Goal: Task Accomplishment & Management: Manage account settings

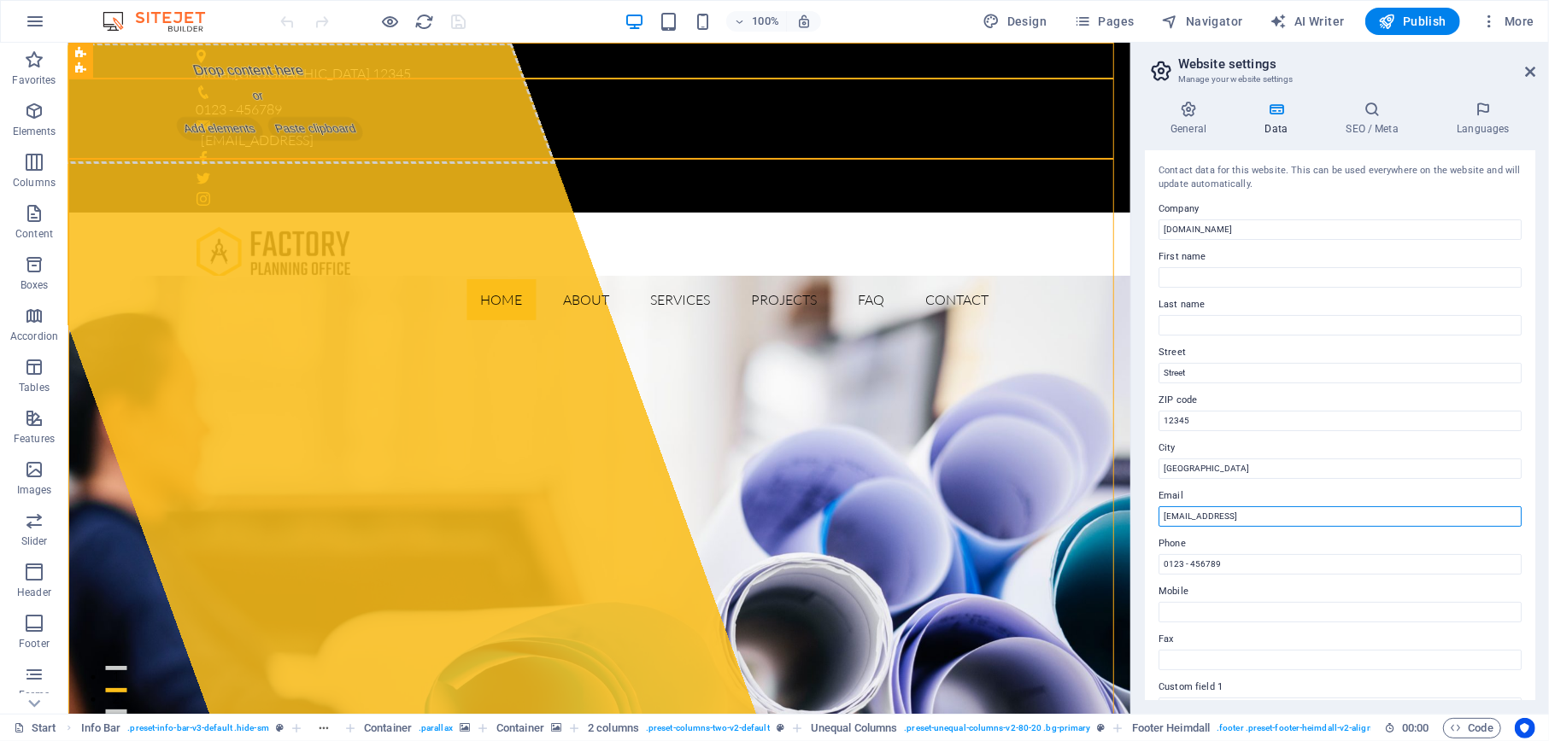
click at [1332, 511] on input "[EMAIL_ADDRESS]" at bounding box center [1339, 517] width 363 height 20
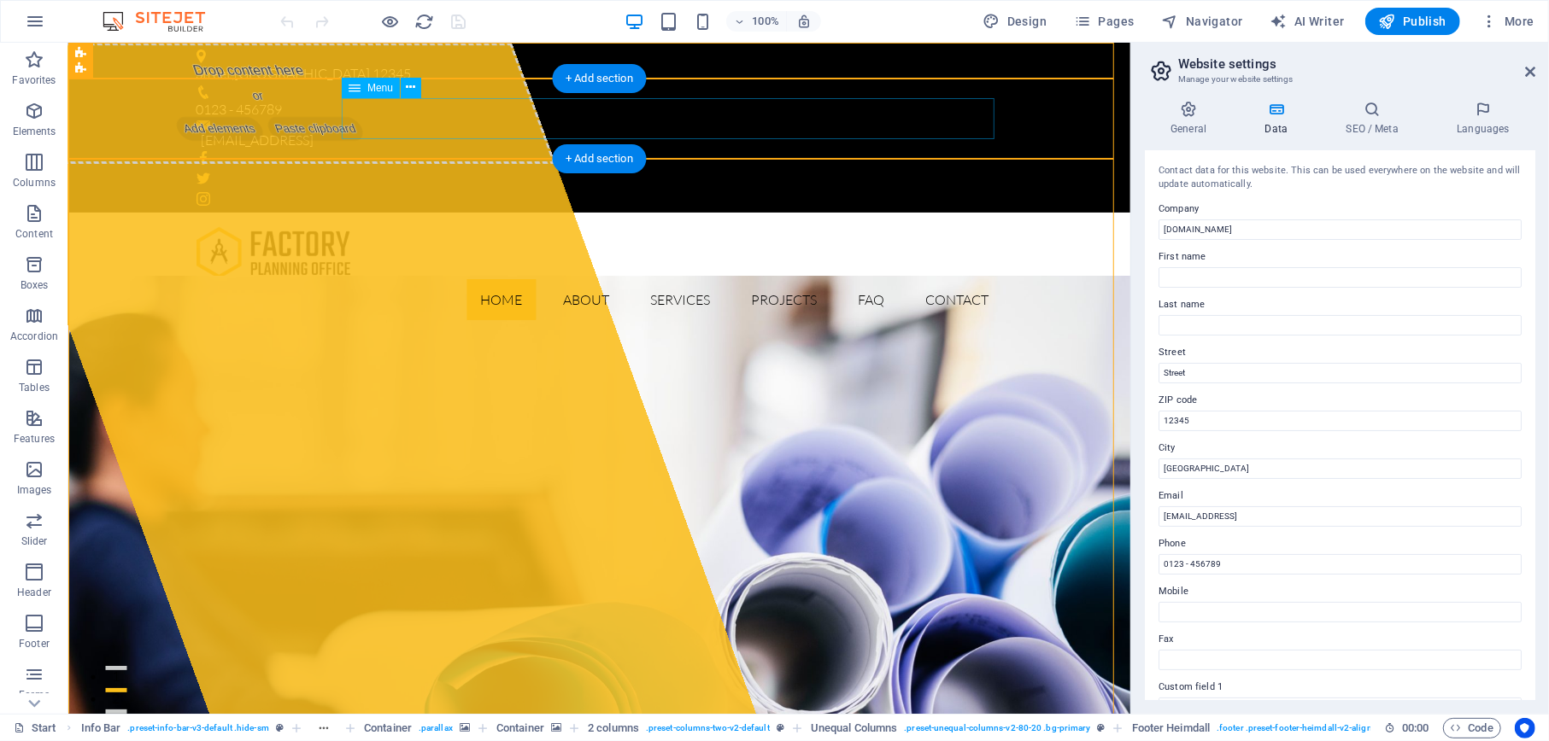
click at [561, 278] on nav "Home About Services Projects FAQ Contact" at bounding box center [599, 298] width 806 height 41
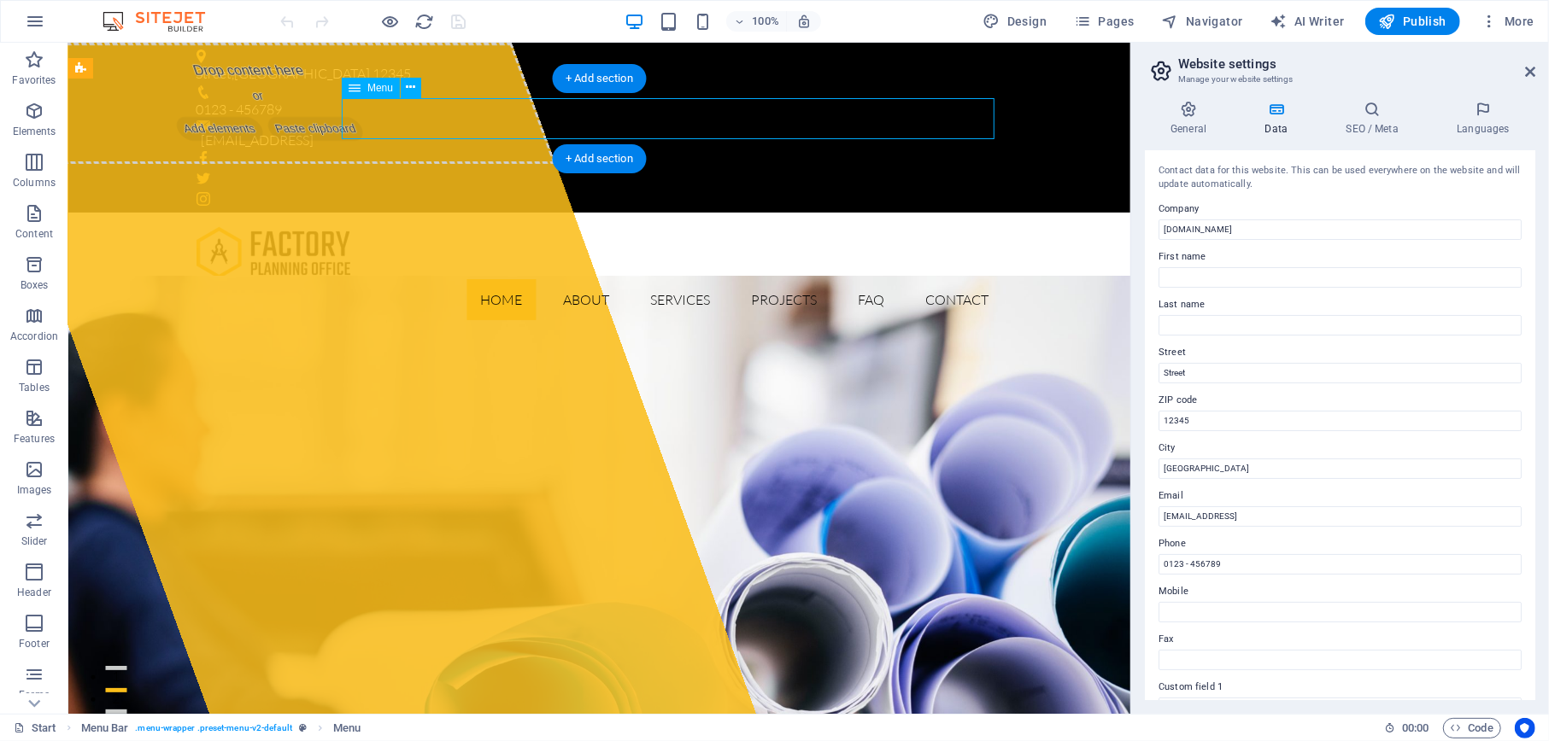
click at [561, 278] on nav "Home About Services Projects FAQ Contact" at bounding box center [599, 298] width 806 height 41
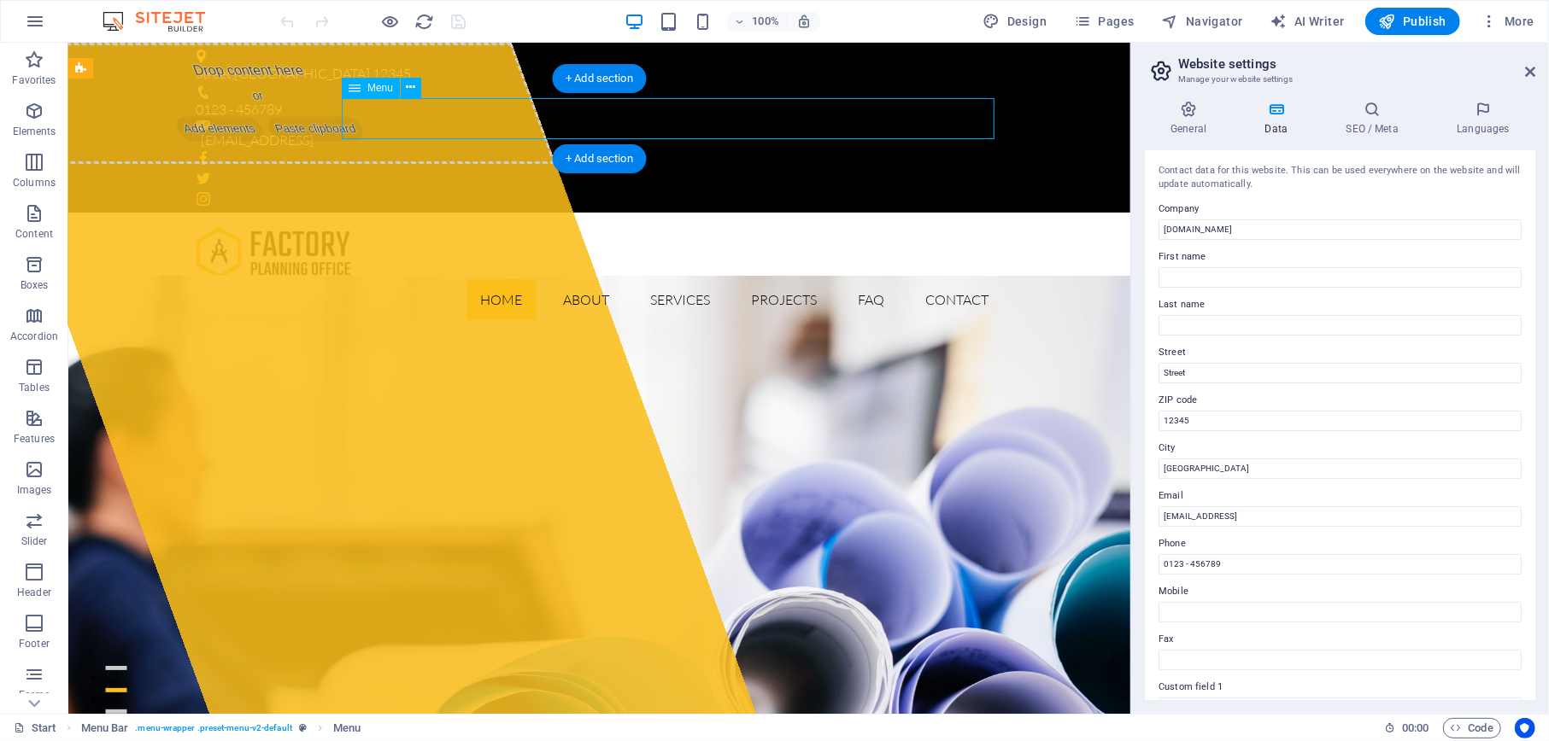
select select
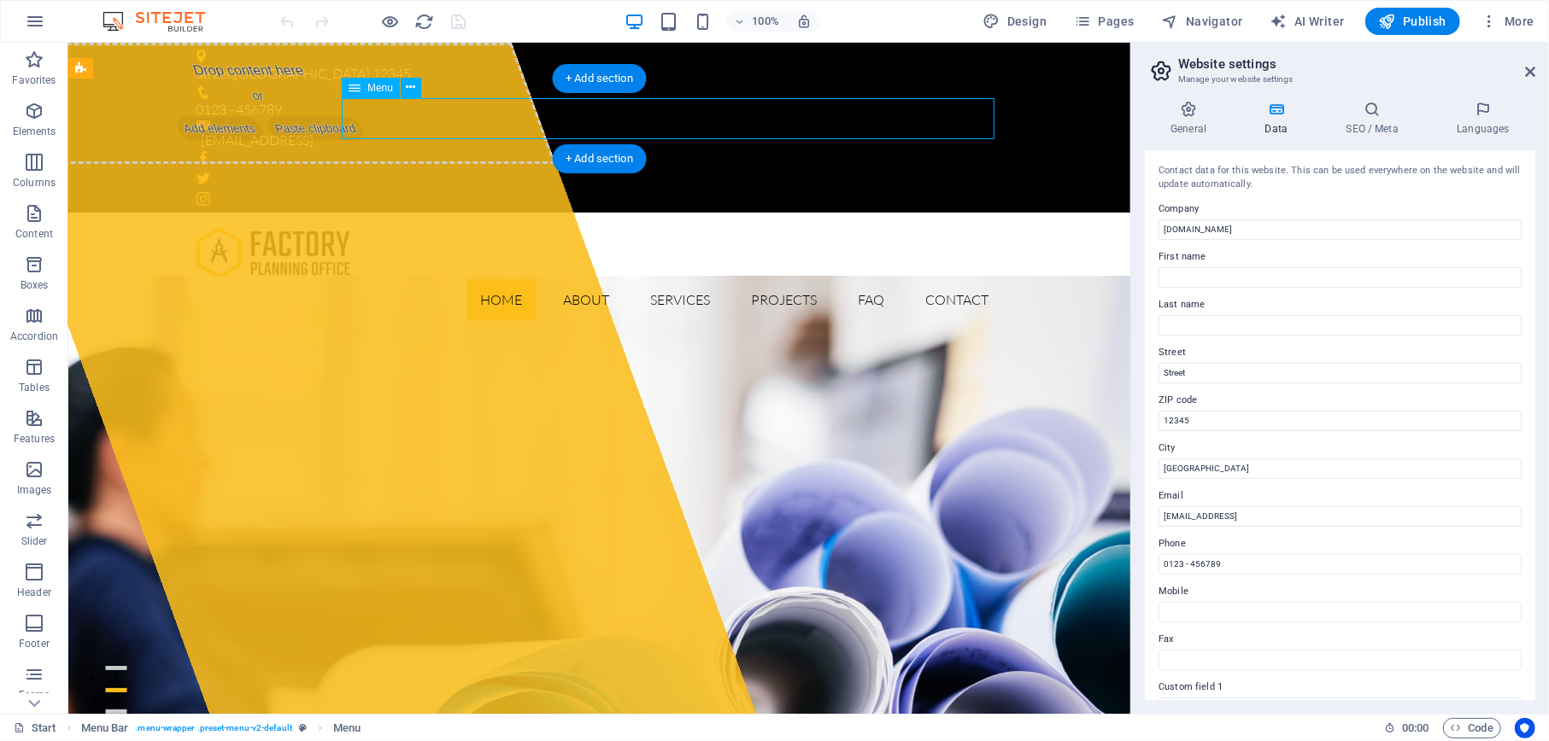
select select
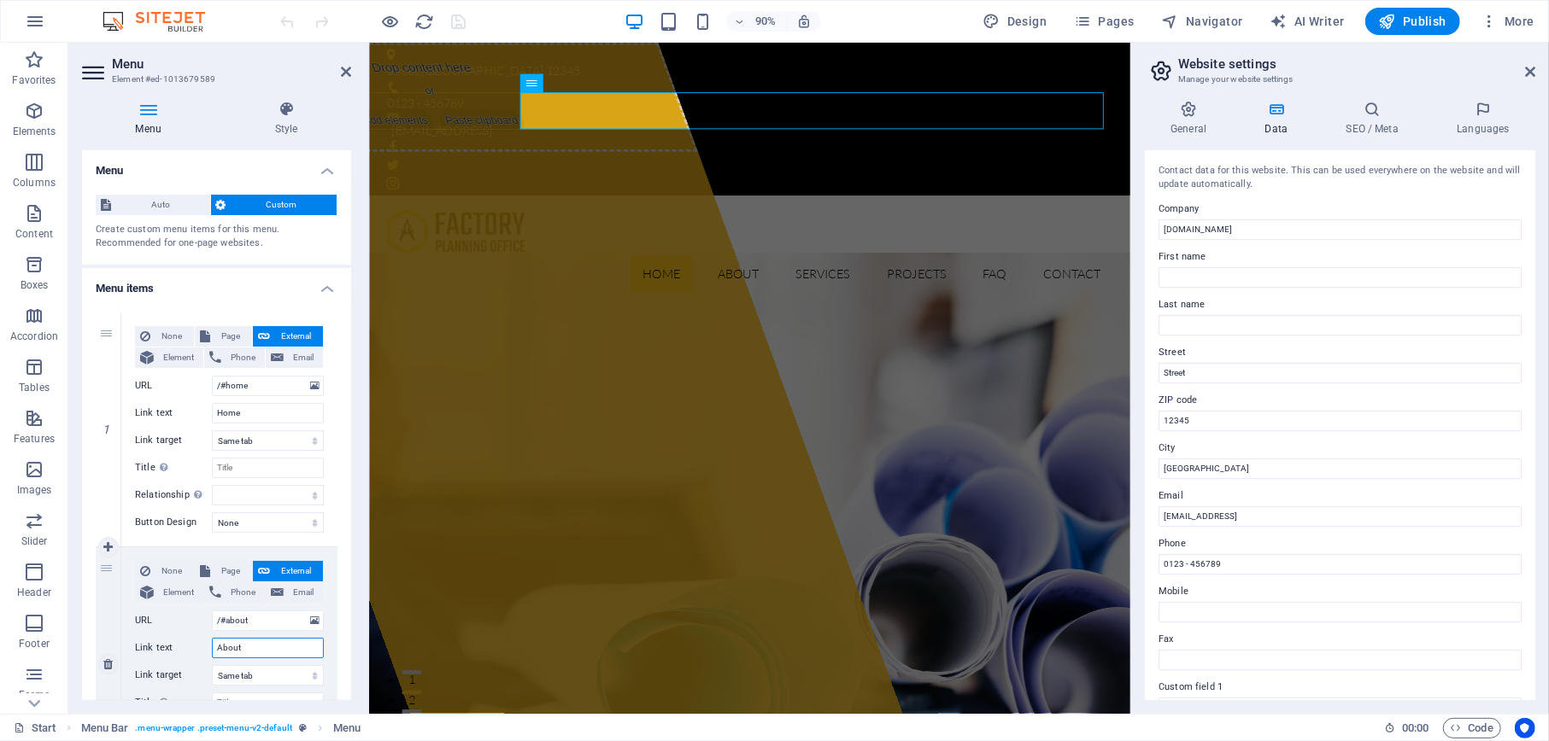
click at [247, 651] on input "About" at bounding box center [268, 648] width 112 height 20
type input "A"
select select
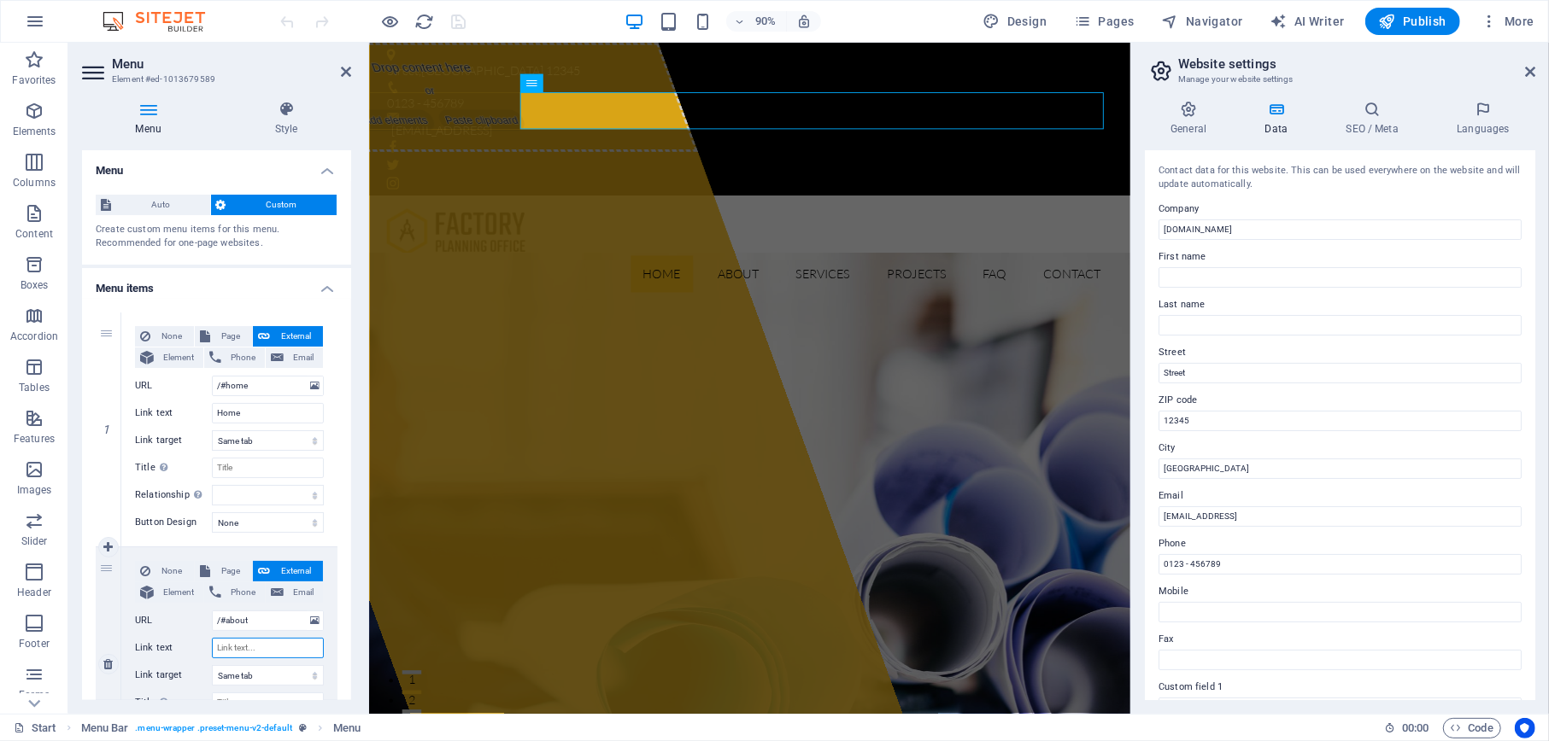
select select
type input "O"
select select
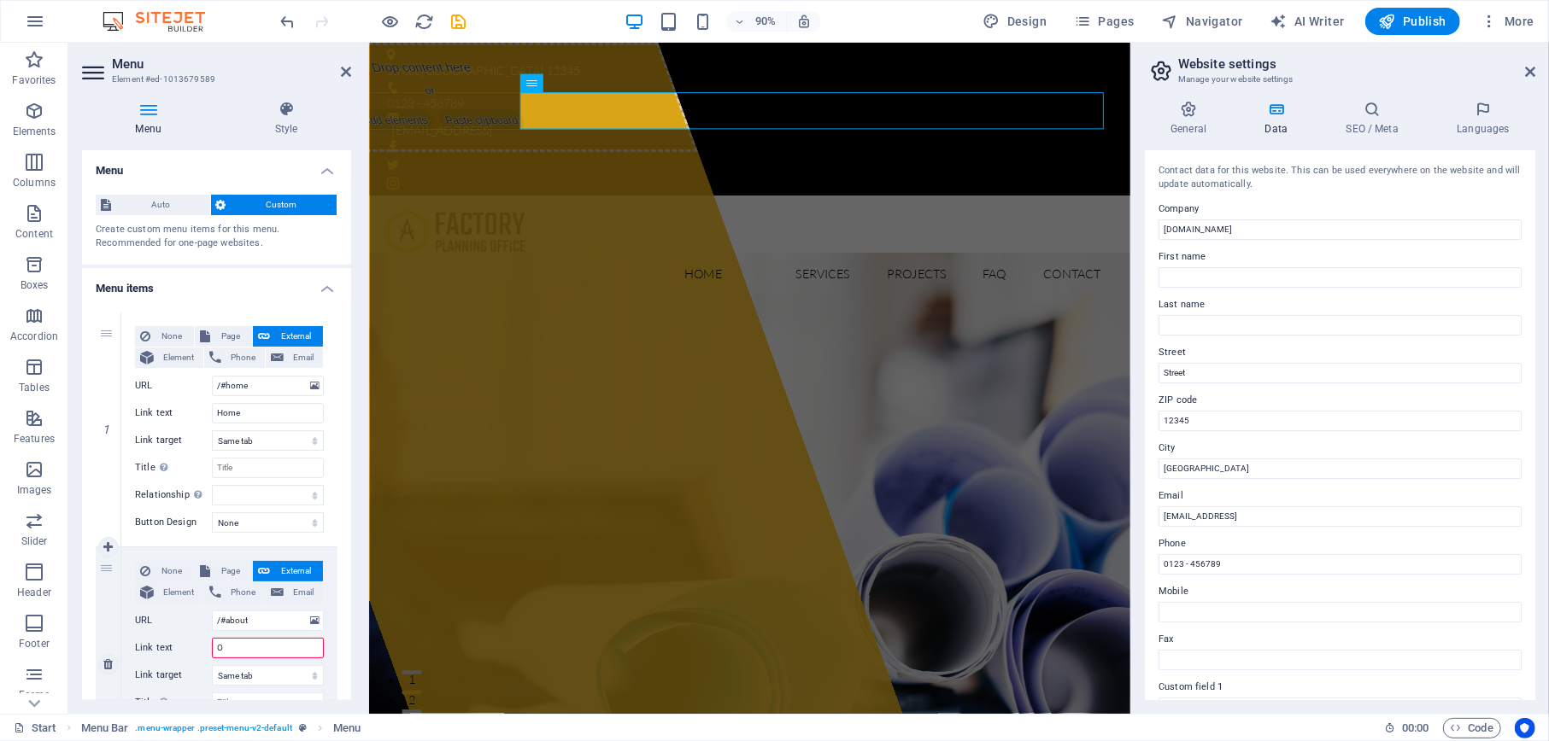
select select
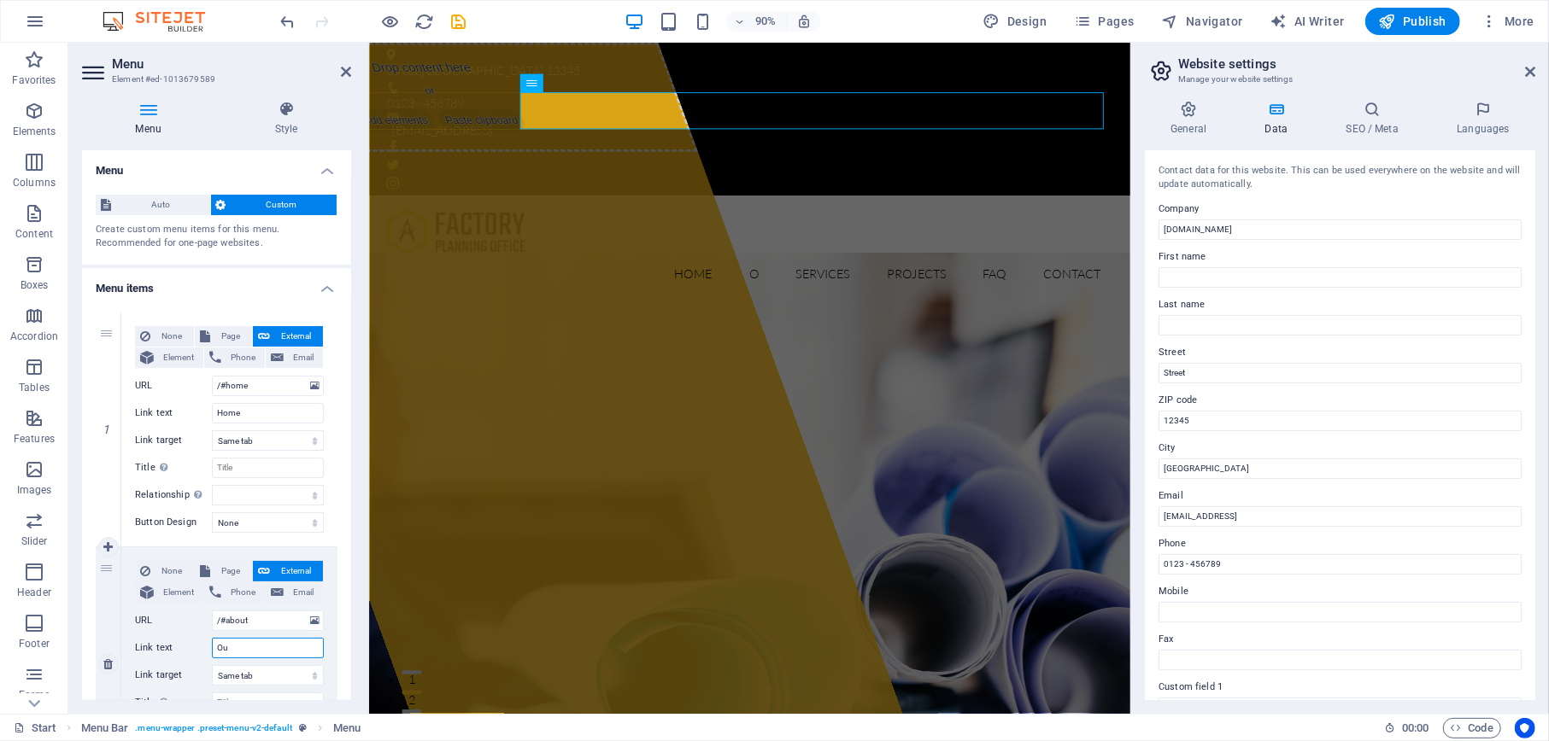
type input "Our"
select select
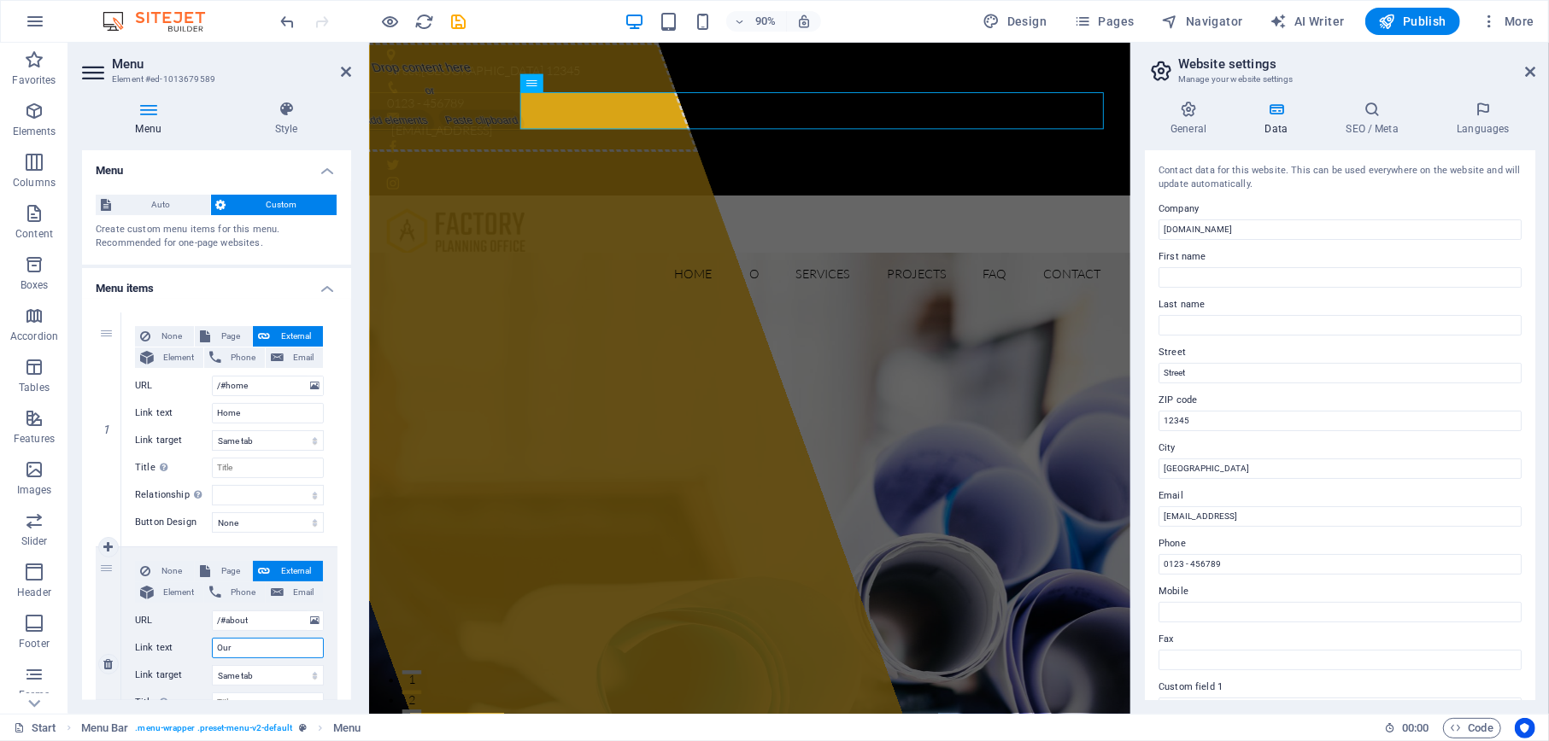
select select
type input "Our"
select select
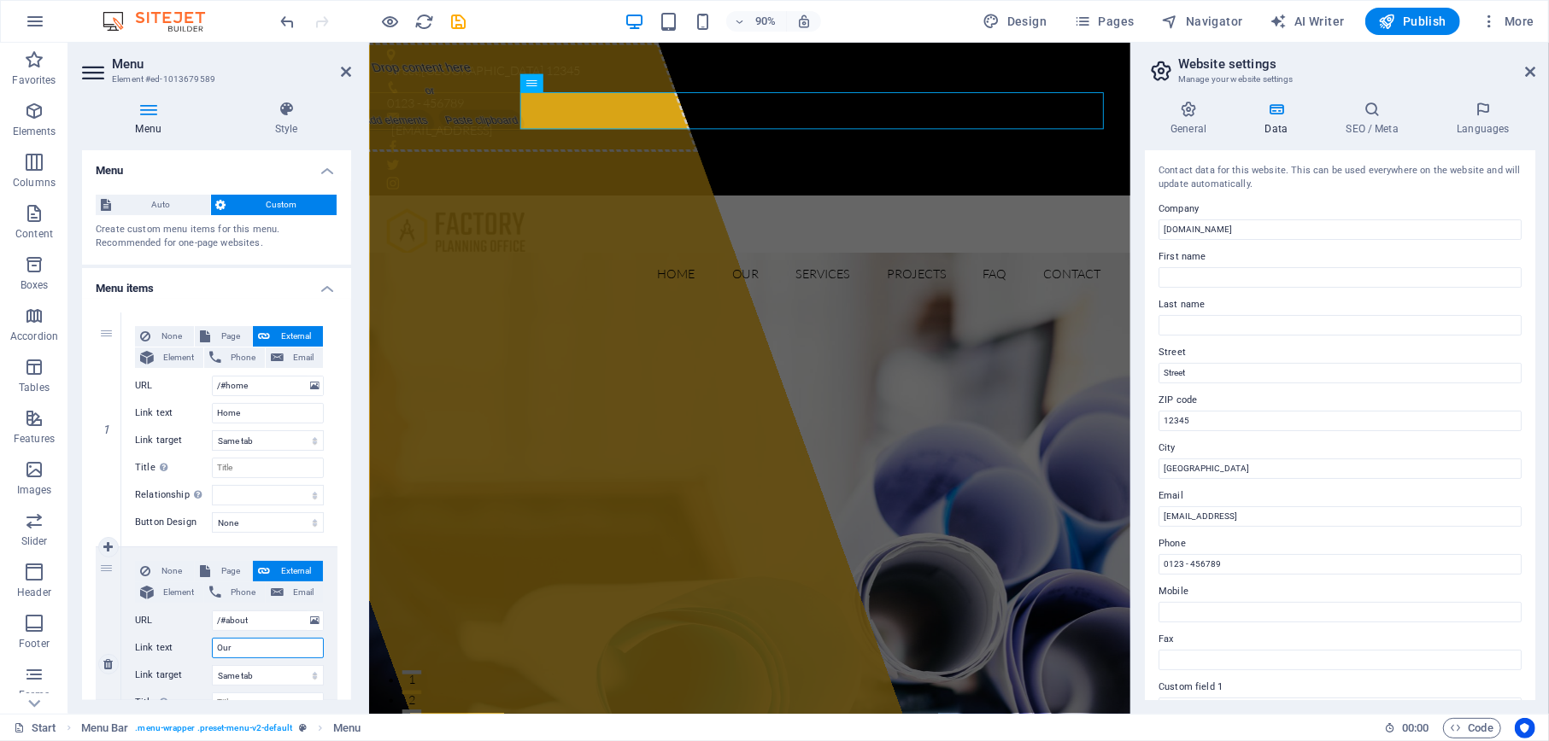
select select
type input "Our S"
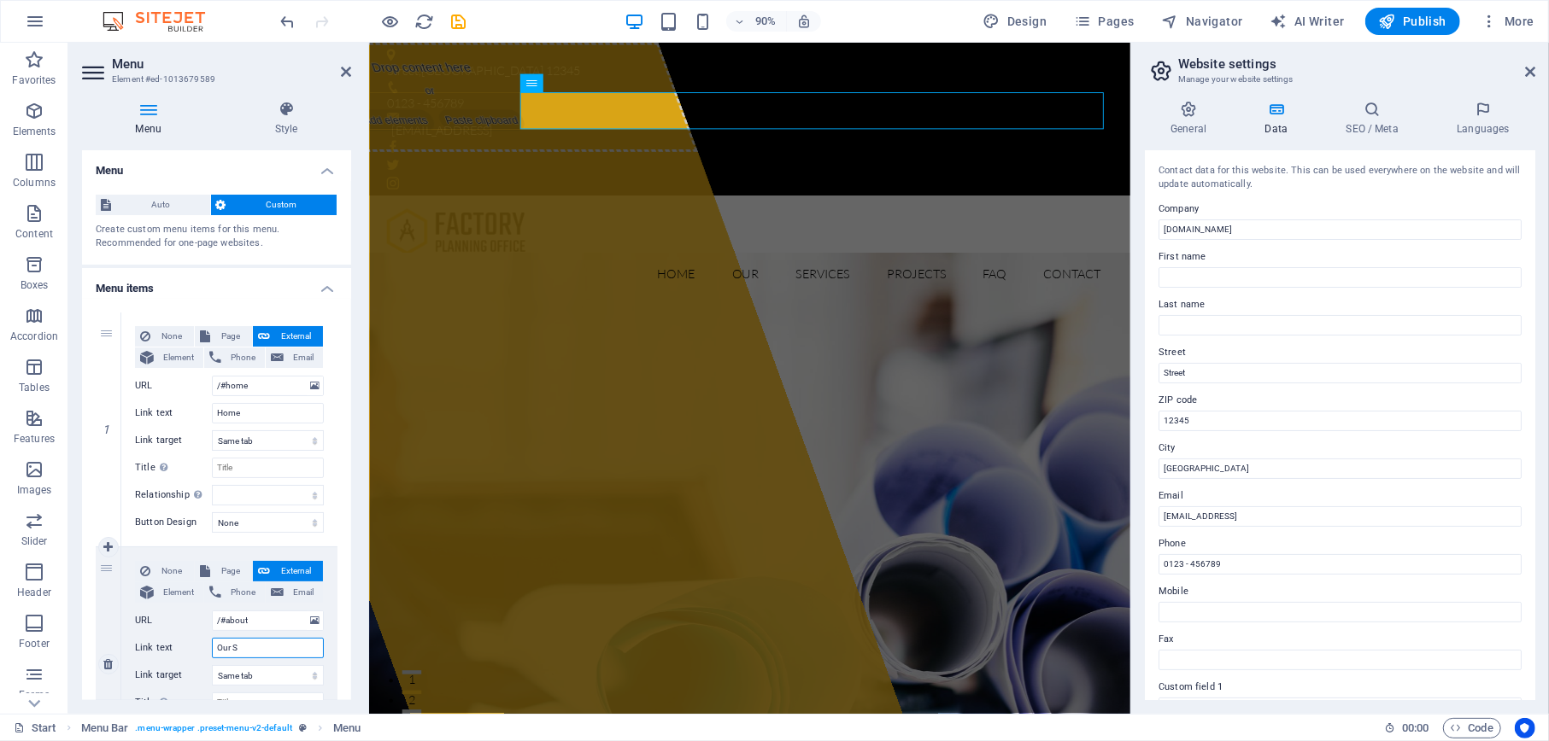
select select
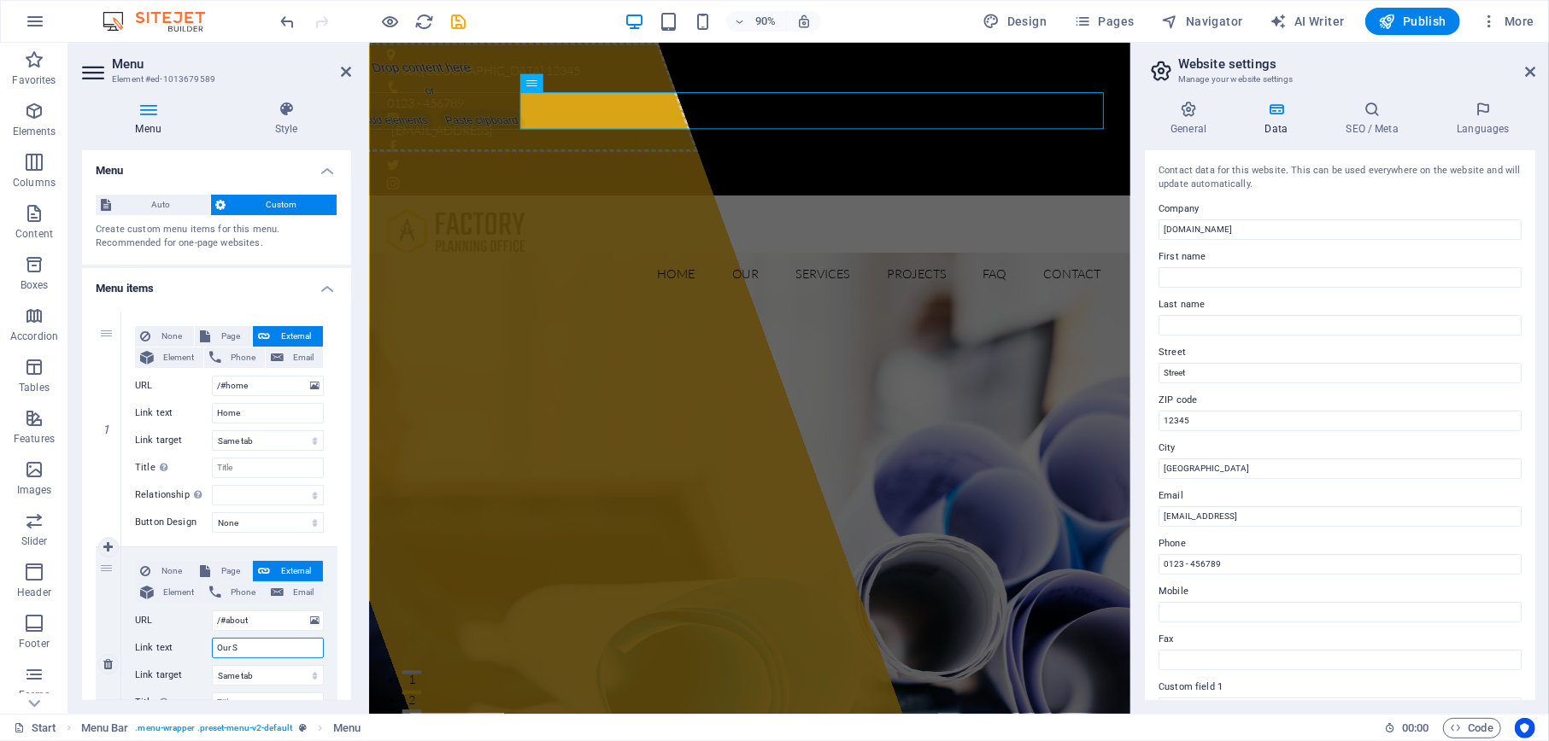
select select
type input "Our Sch"
select select
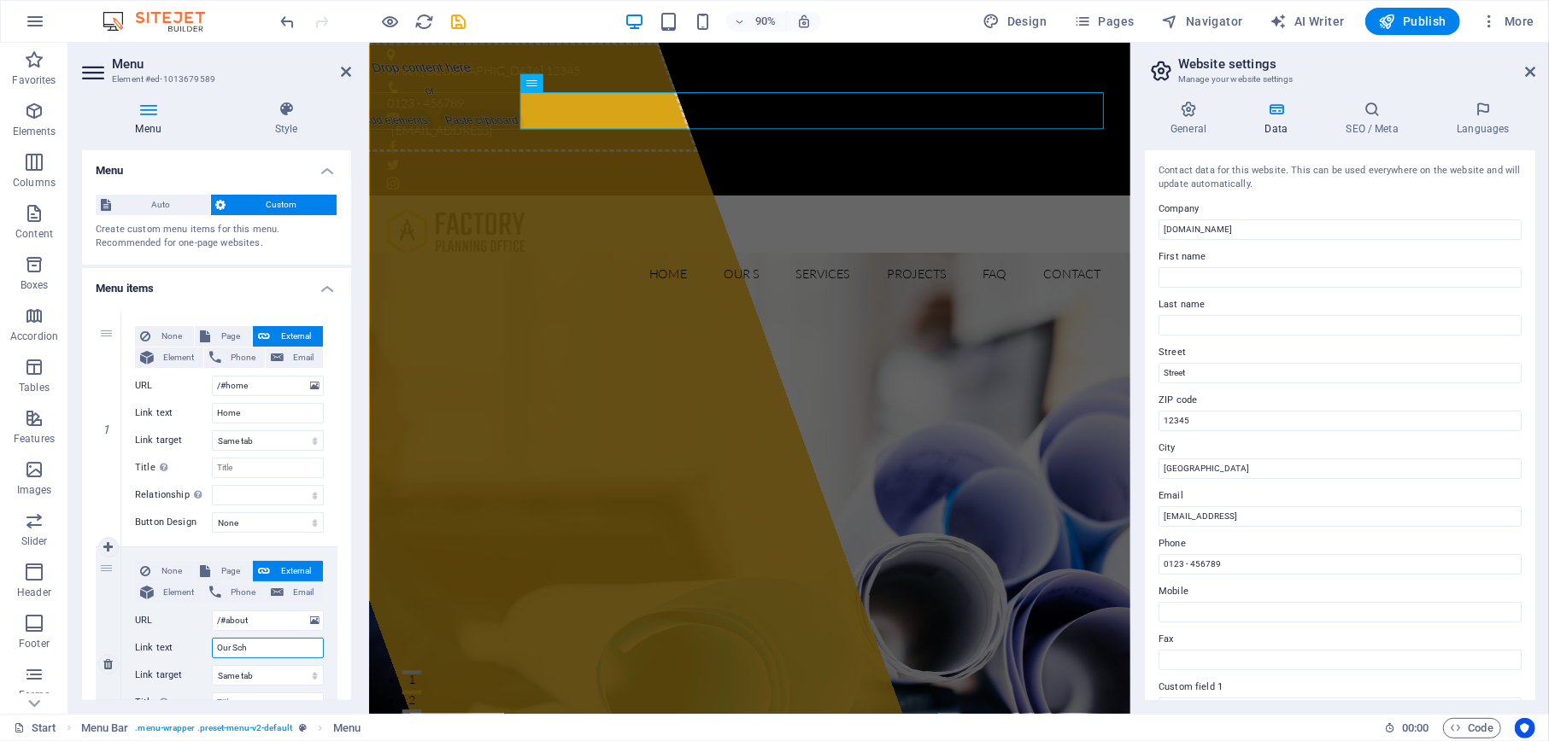
select select
type input "Our Scho"
select select
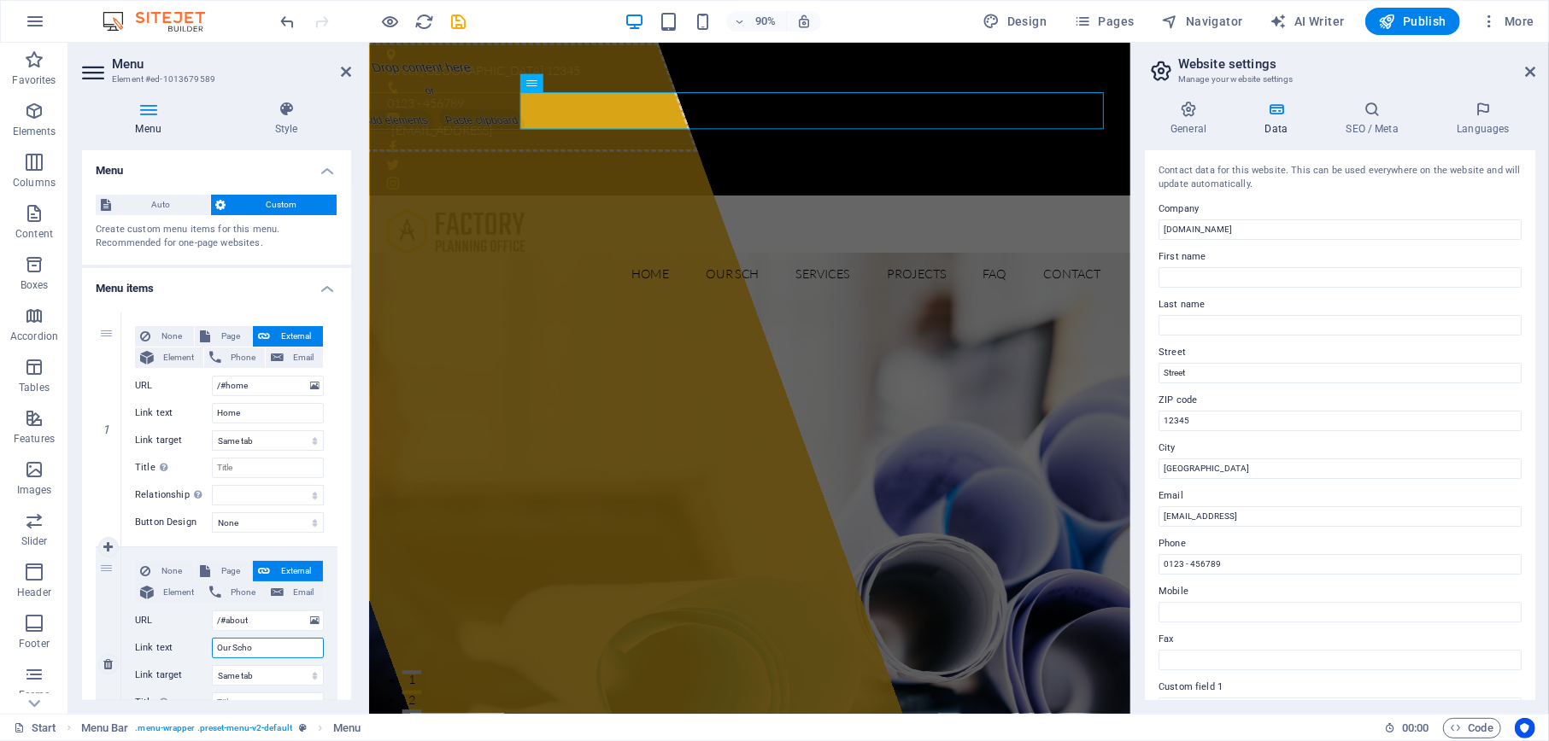
select select
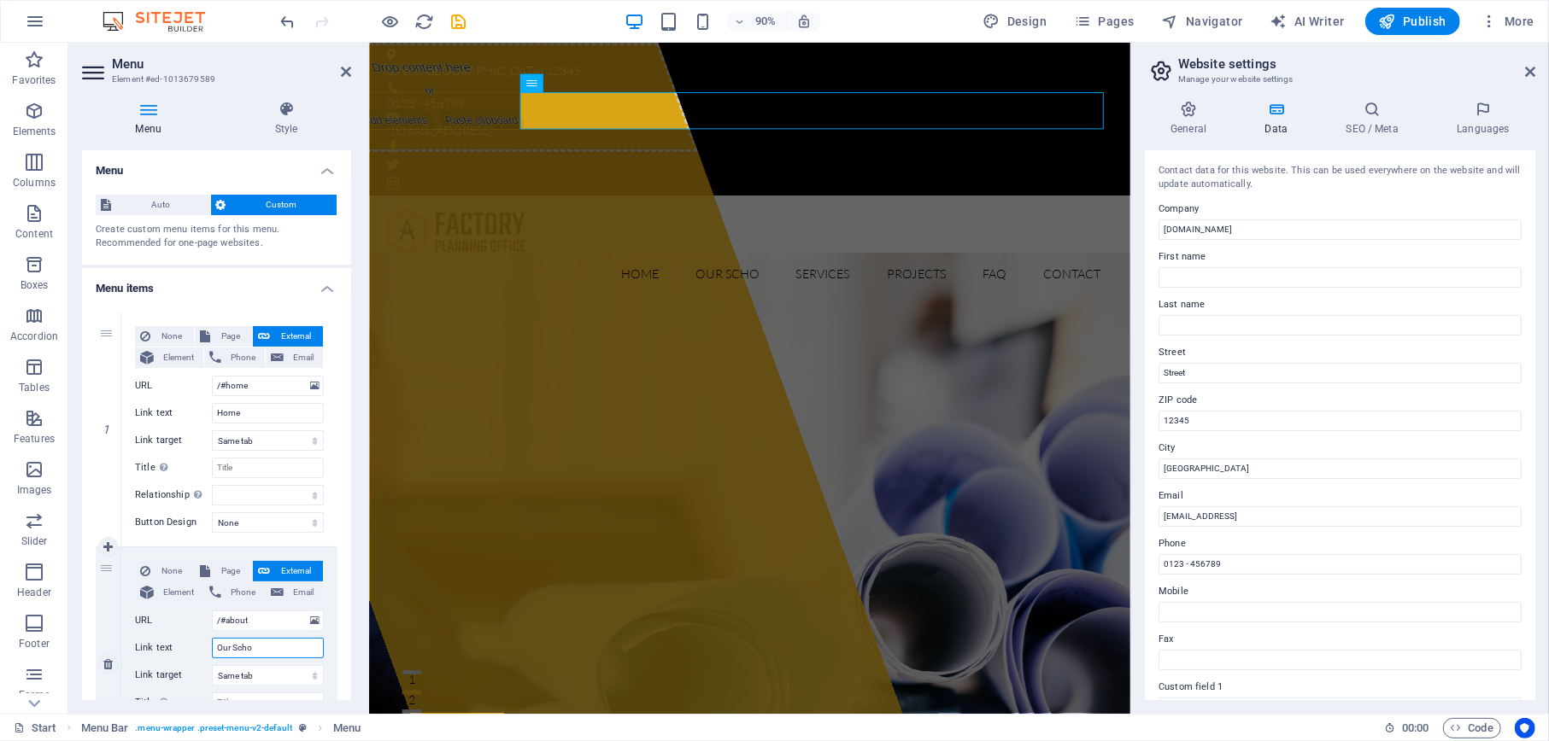
type input "Our Schoo"
select select
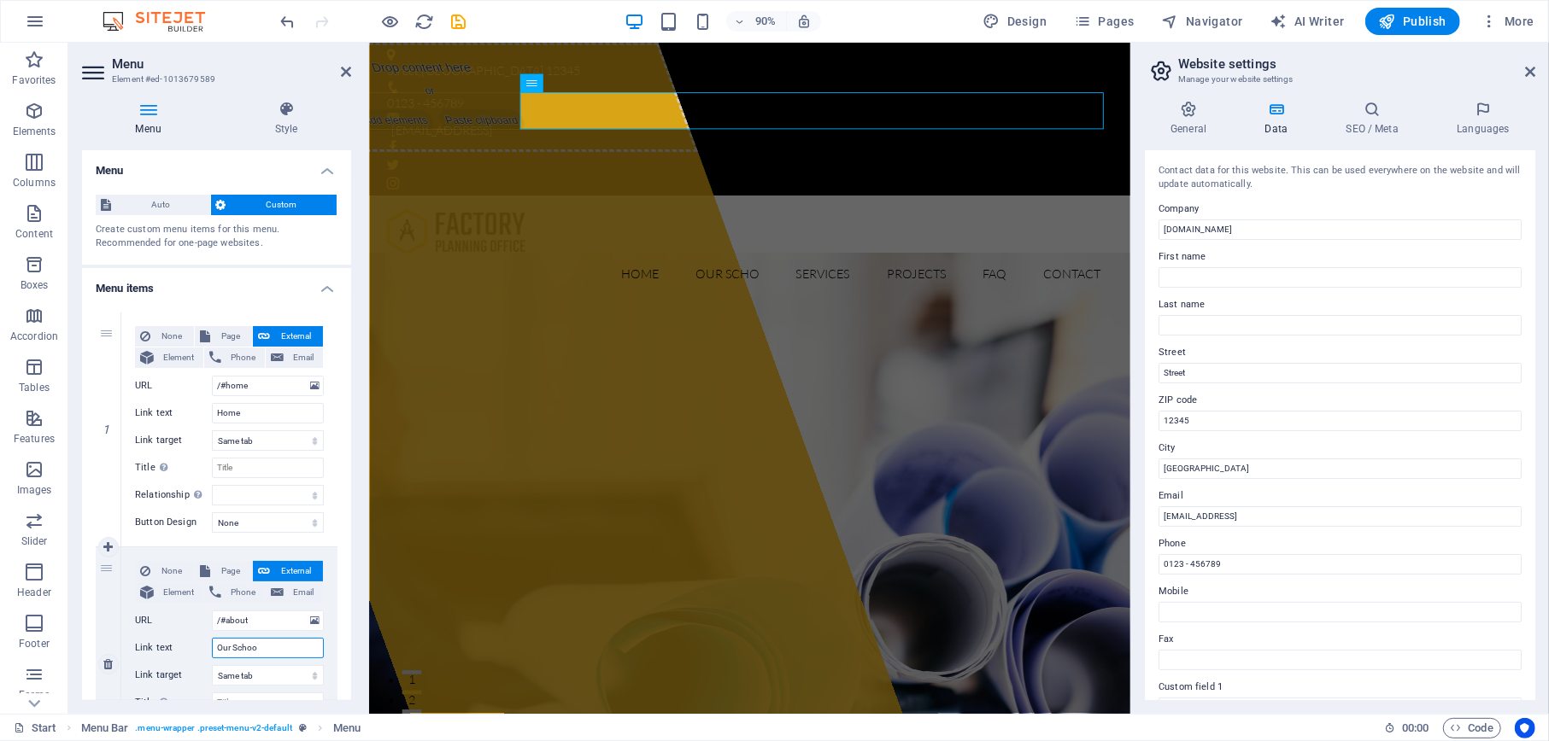
select select
type input "Our School"
select select
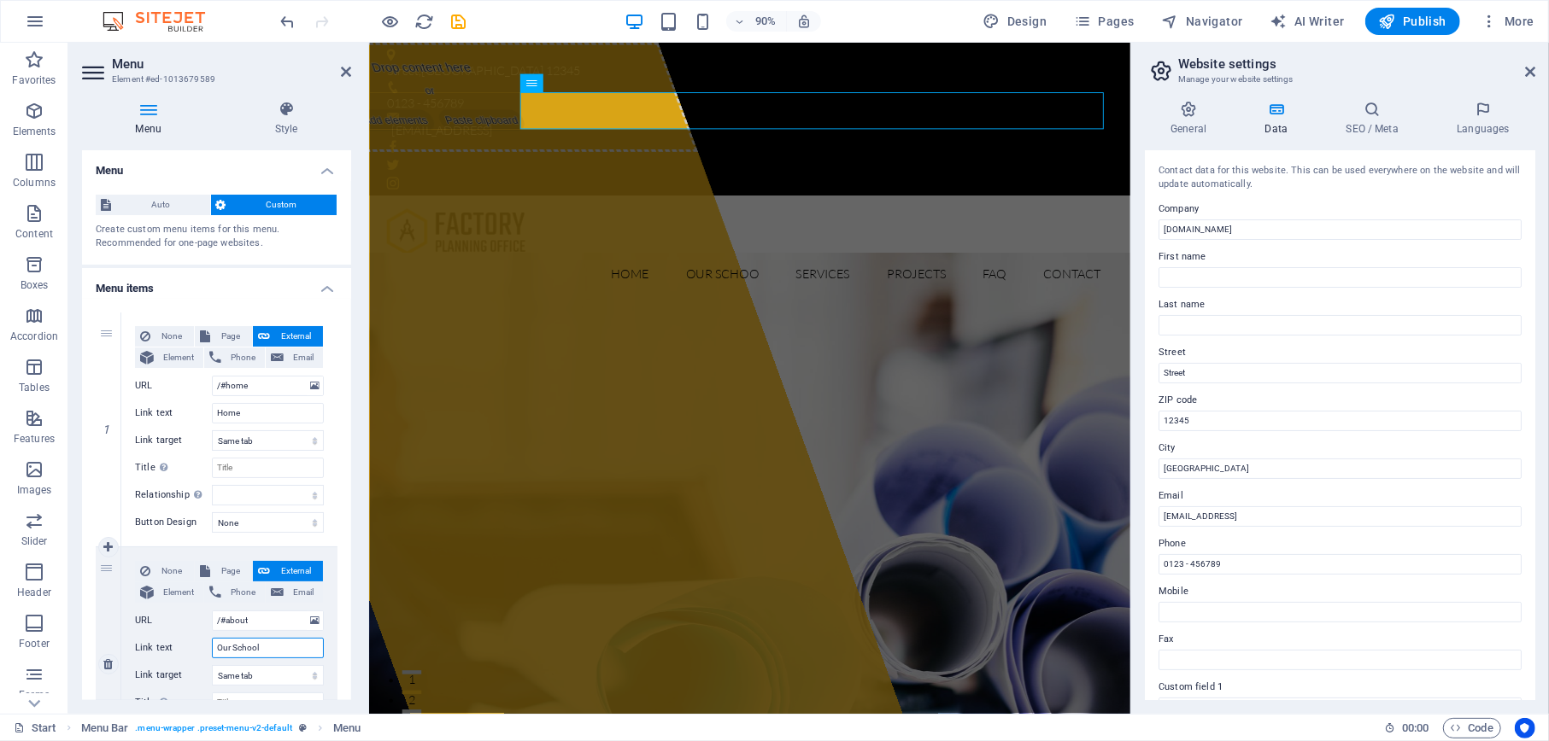
select select
type input "Our School"
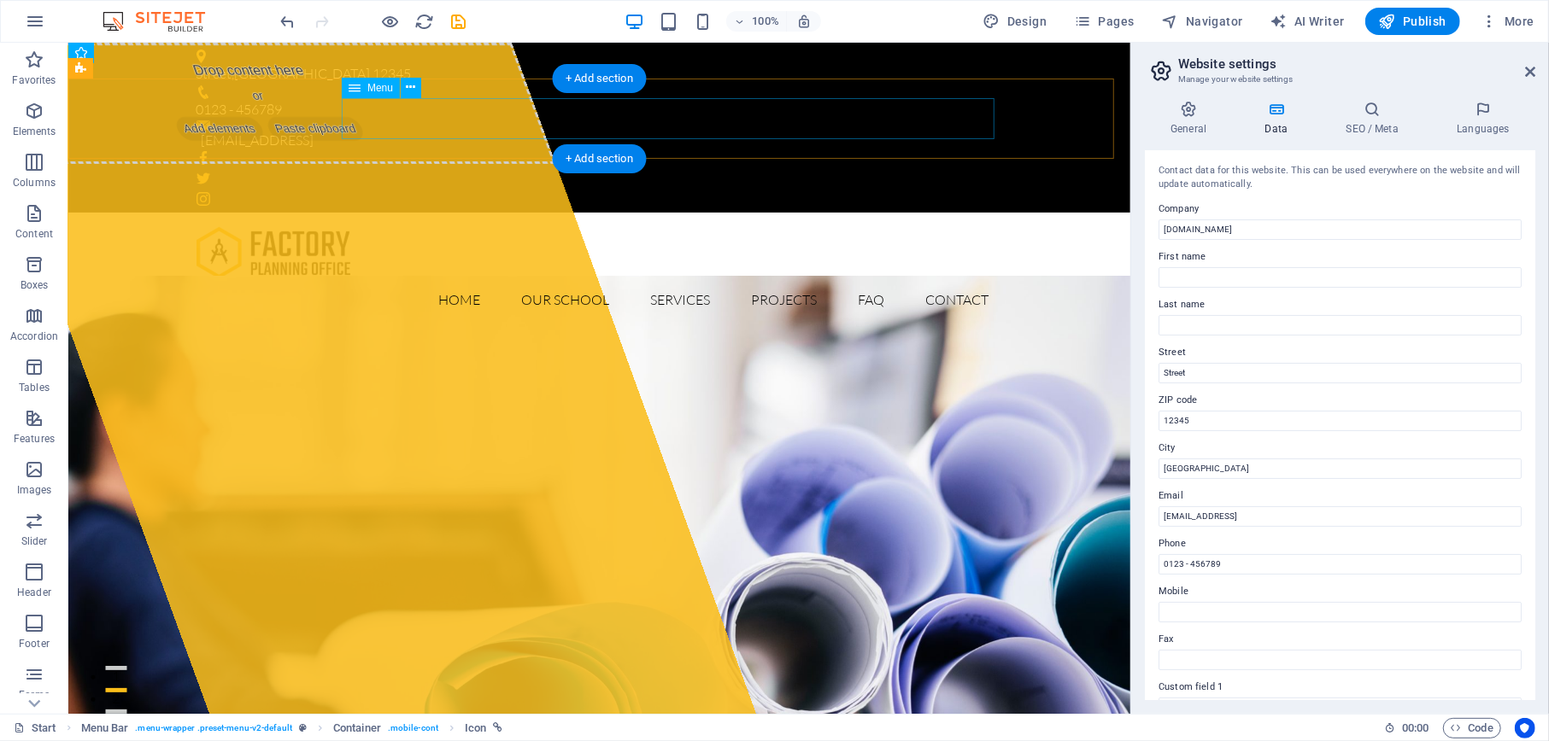
click at [544, 278] on nav "Home Our School Services Projects FAQ Contact" at bounding box center [599, 298] width 806 height 41
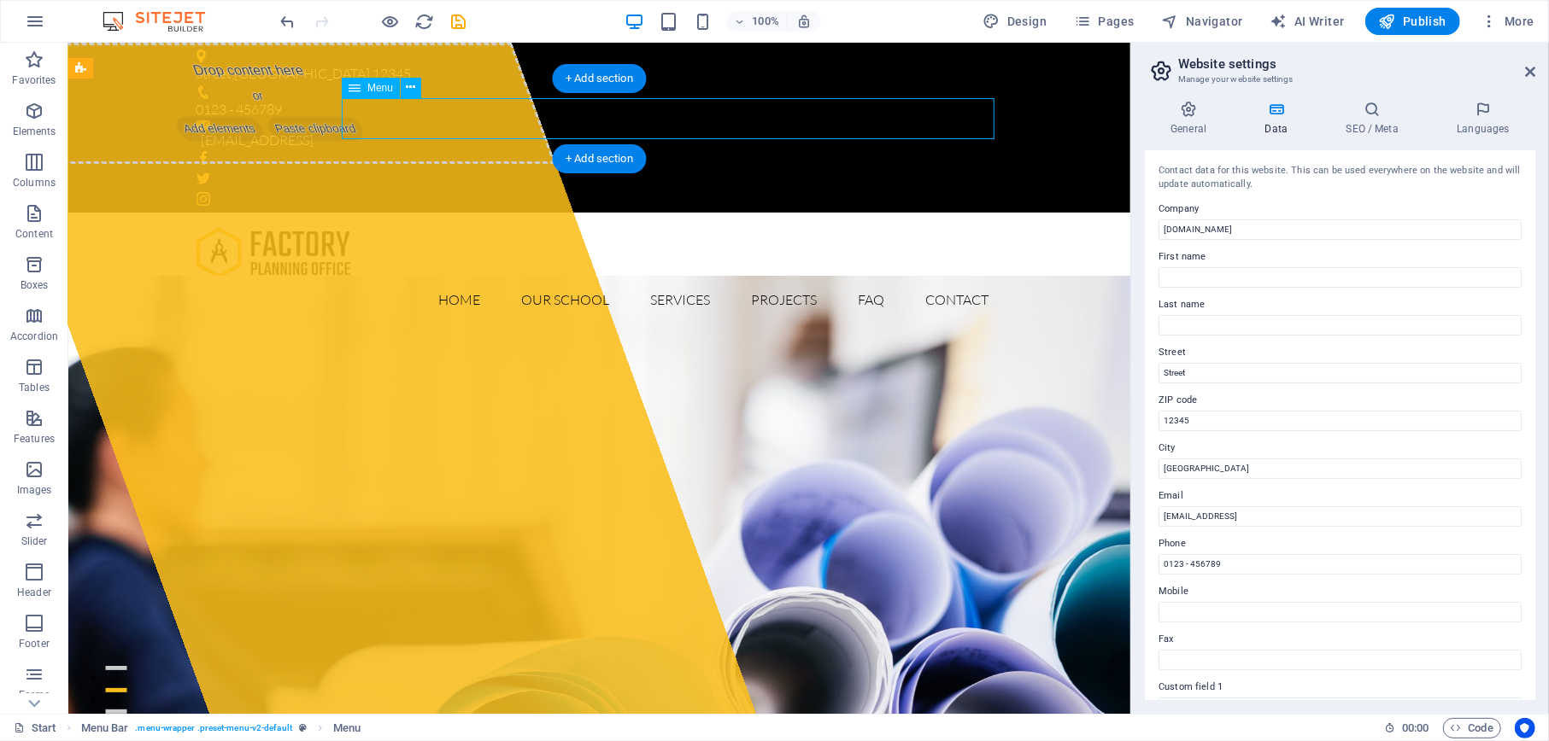
select select
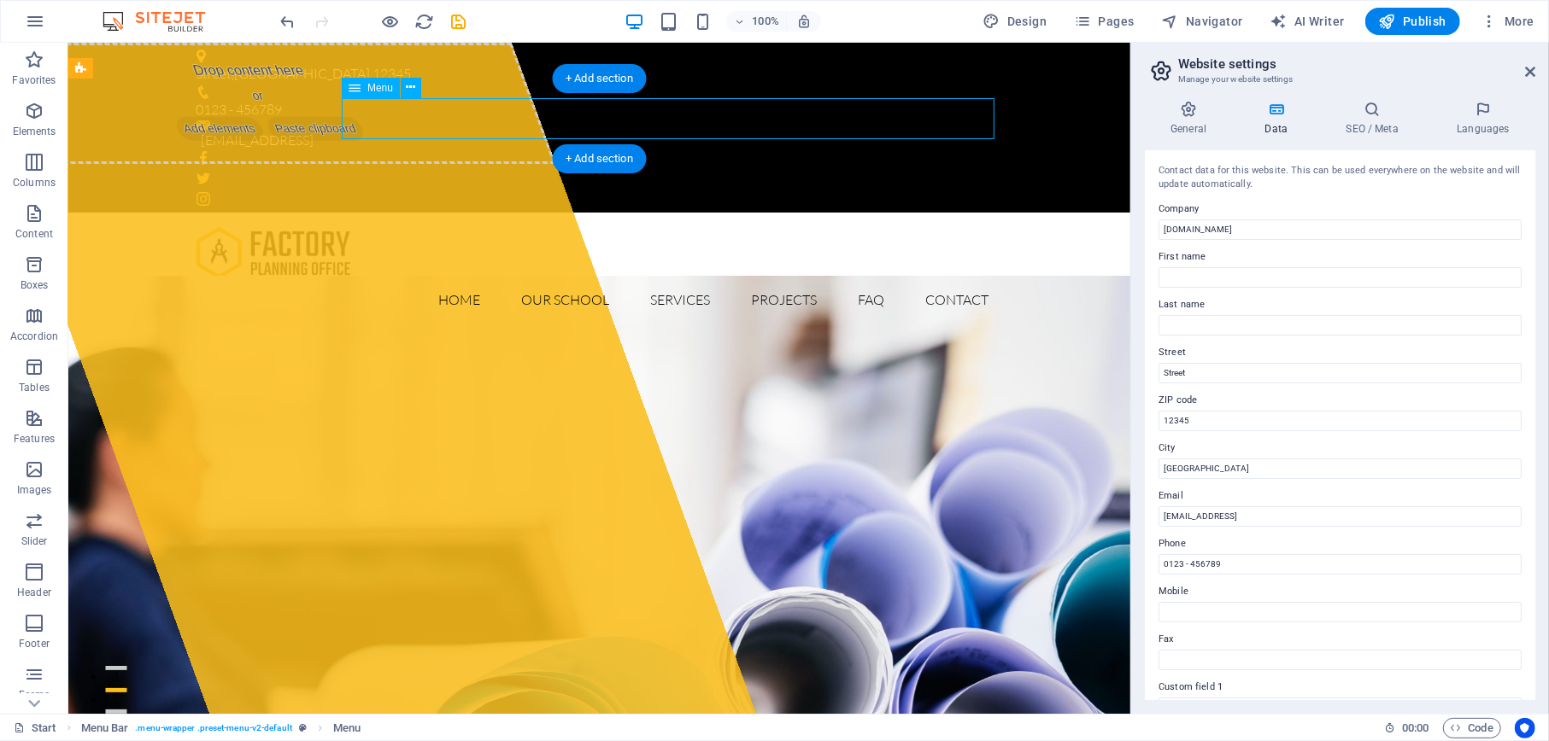
select select
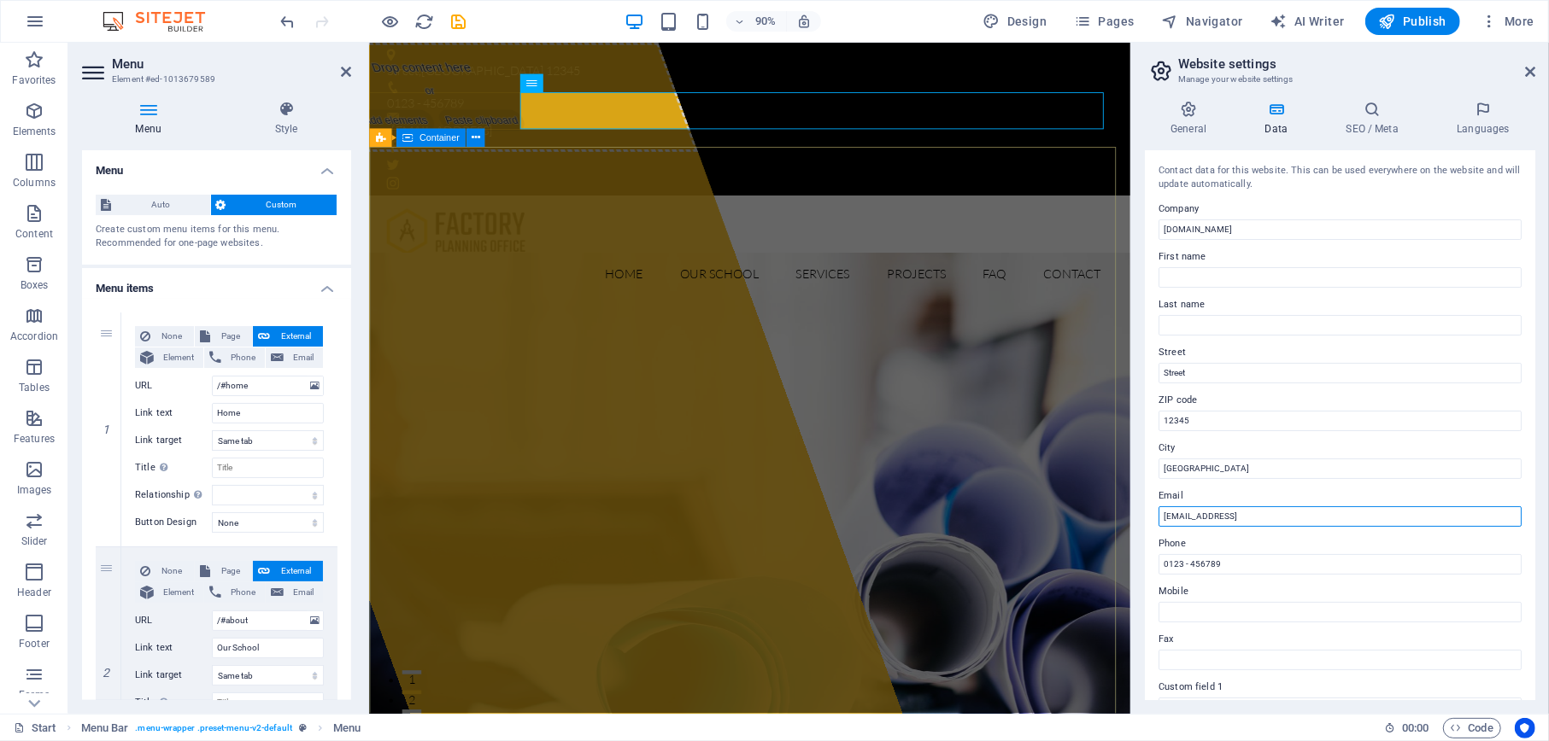
drag, startPoint x: 1743, startPoint y: 562, endPoint x: 1145, endPoint y: 548, distance: 598.9
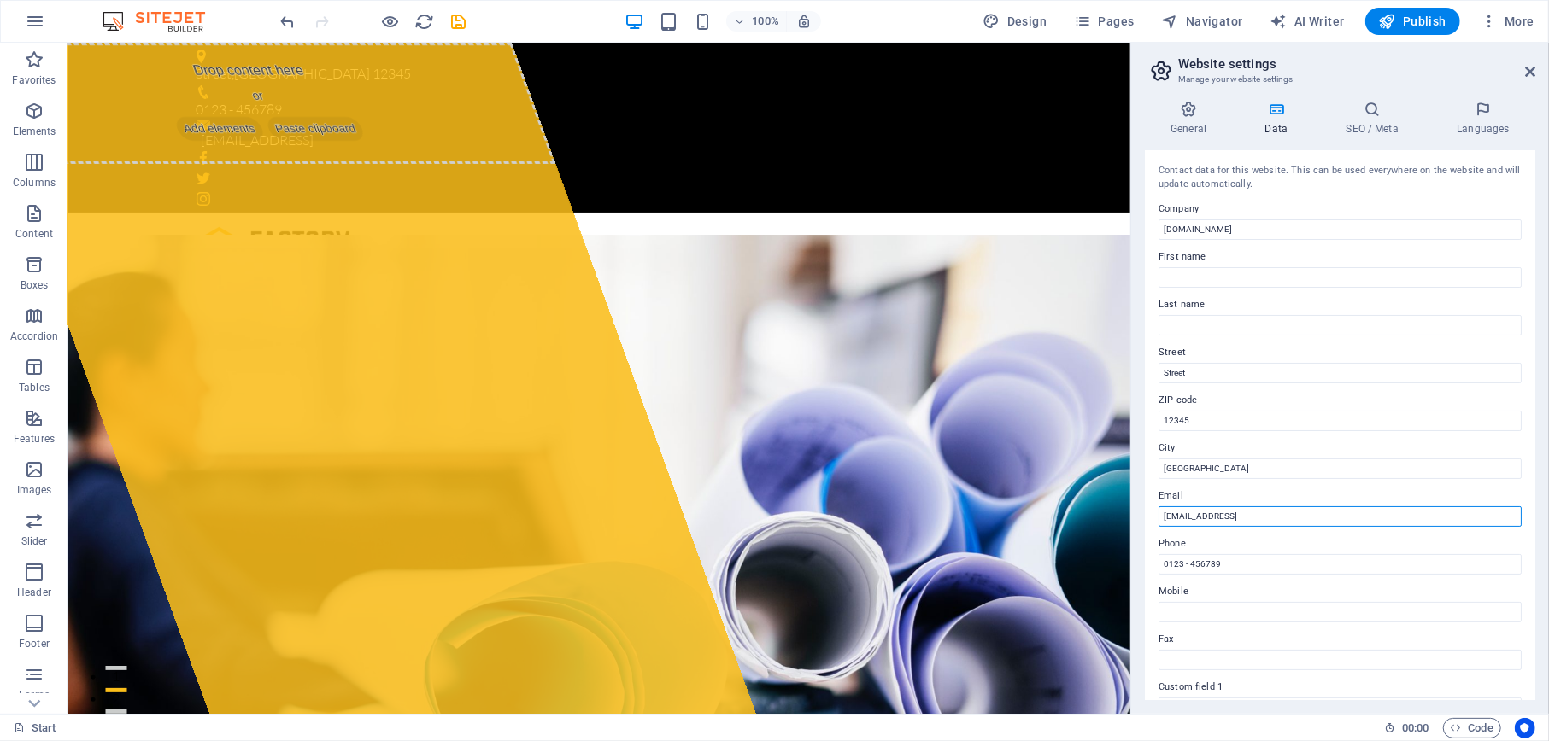
click at [1362, 517] on input "[EMAIL_ADDRESS]" at bounding box center [1339, 517] width 363 height 20
type input "3"
type input "[EMAIL_ADDRESS][DOMAIN_NAME]"
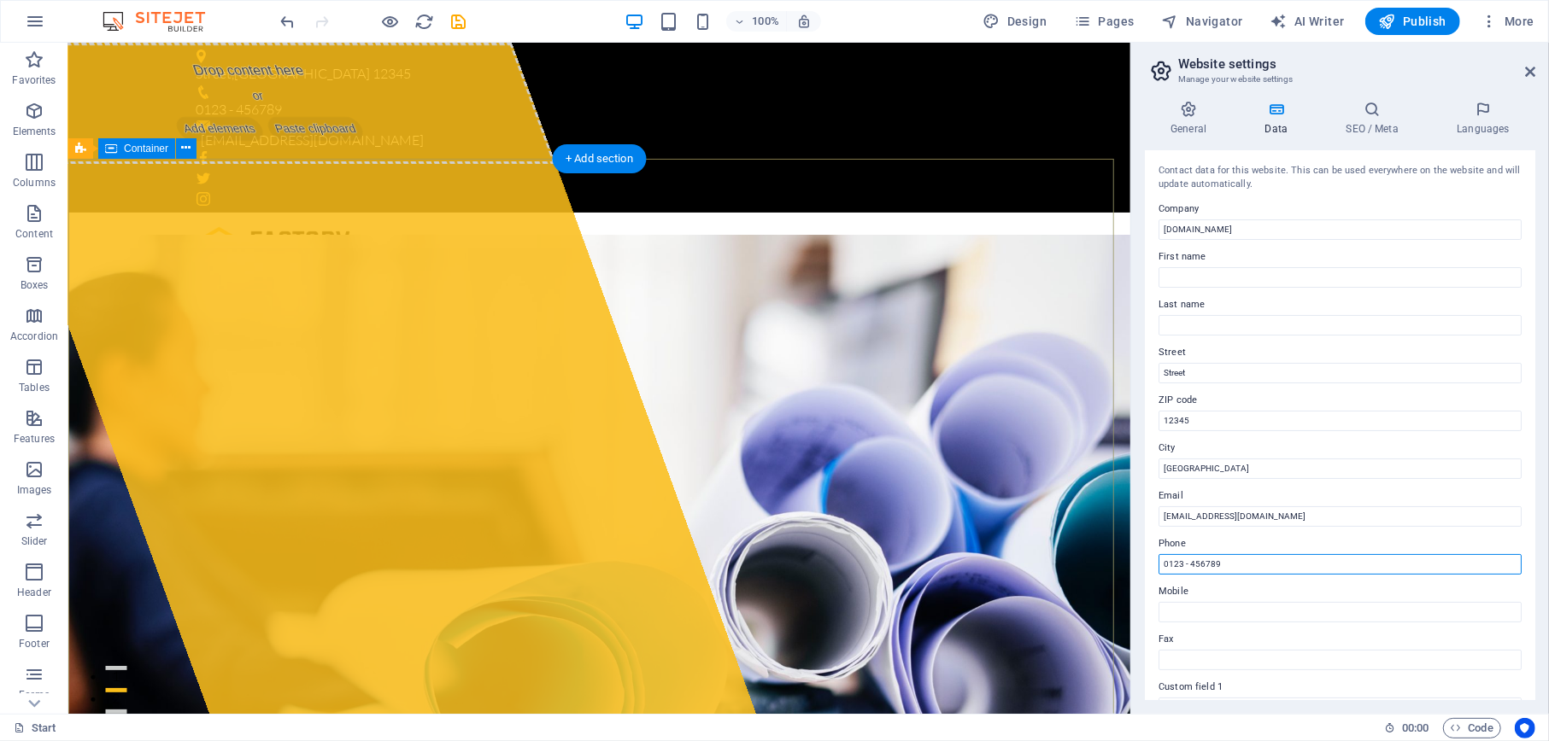
drag, startPoint x: 1367, startPoint y: 596, endPoint x: 1084, endPoint y: 578, distance: 283.3
type input "013"
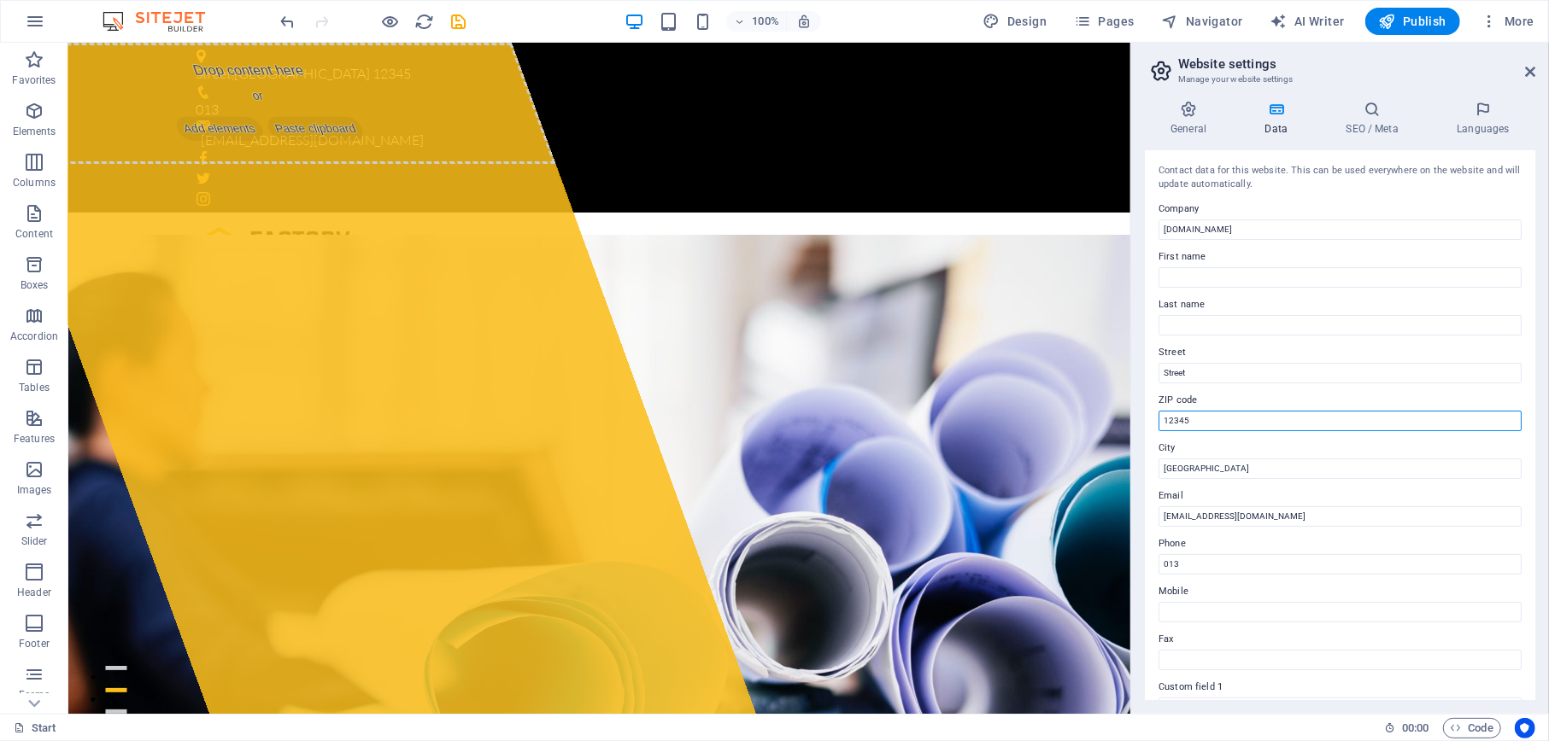
click at [1239, 418] on input "12345" at bounding box center [1339, 421] width 363 height 20
type input "1"
type input "1200"
click at [1355, 232] on input "[DOMAIN_NAME]" at bounding box center [1339, 230] width 363 height 20
type input "m"
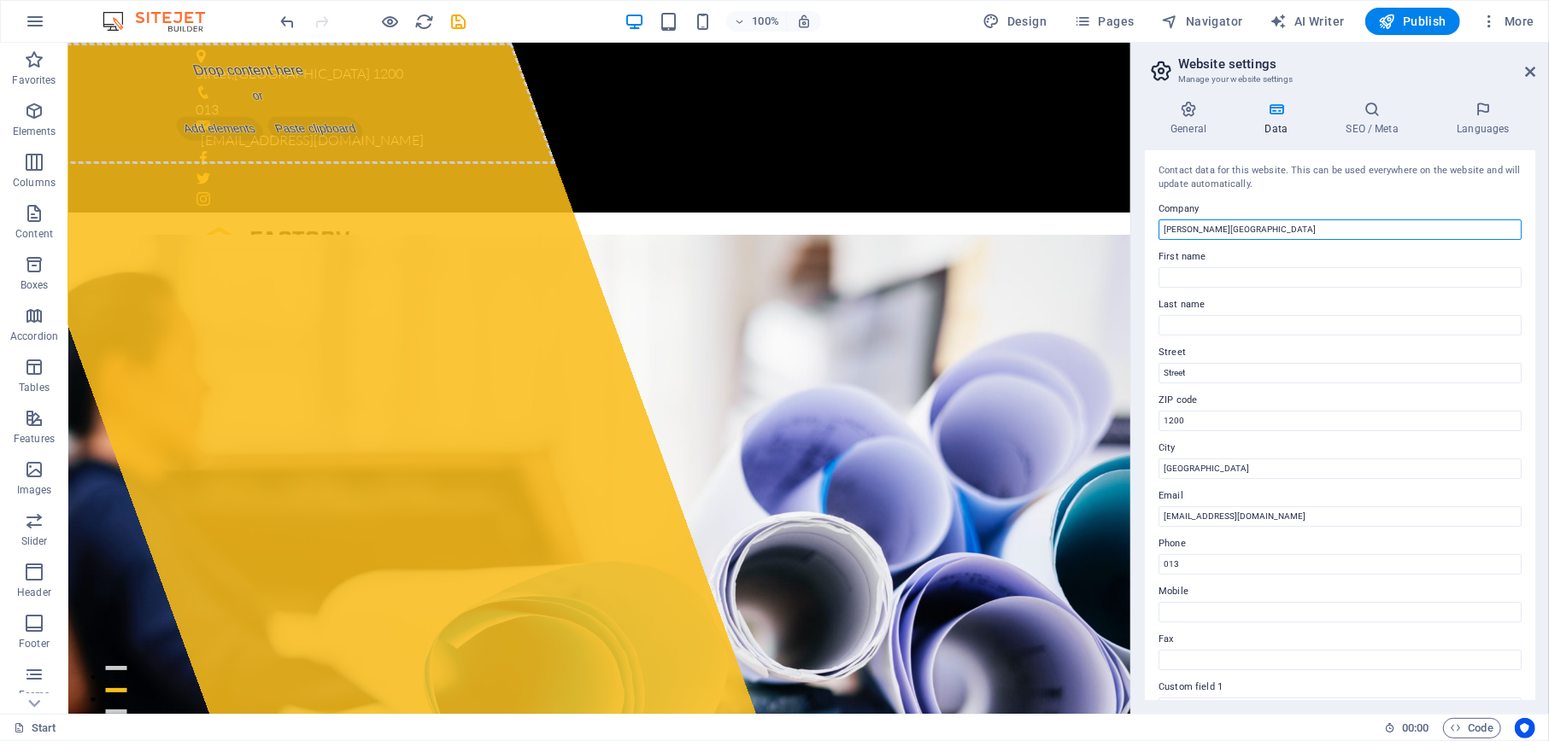
click at [1291, 239] on input "[PERSON_NAME][GEOGRAPHIC_DATA]" at bounding box center [1339, 230] width 363 height 20
click at [1289, 224] on input "[PERSON_NAME][GEOGRAPHIC_DATA]" at bounding box center [1339, 230] width 363 height 20
type input "[PERSON_NAME][GEOGRAPHIC_DATA]"
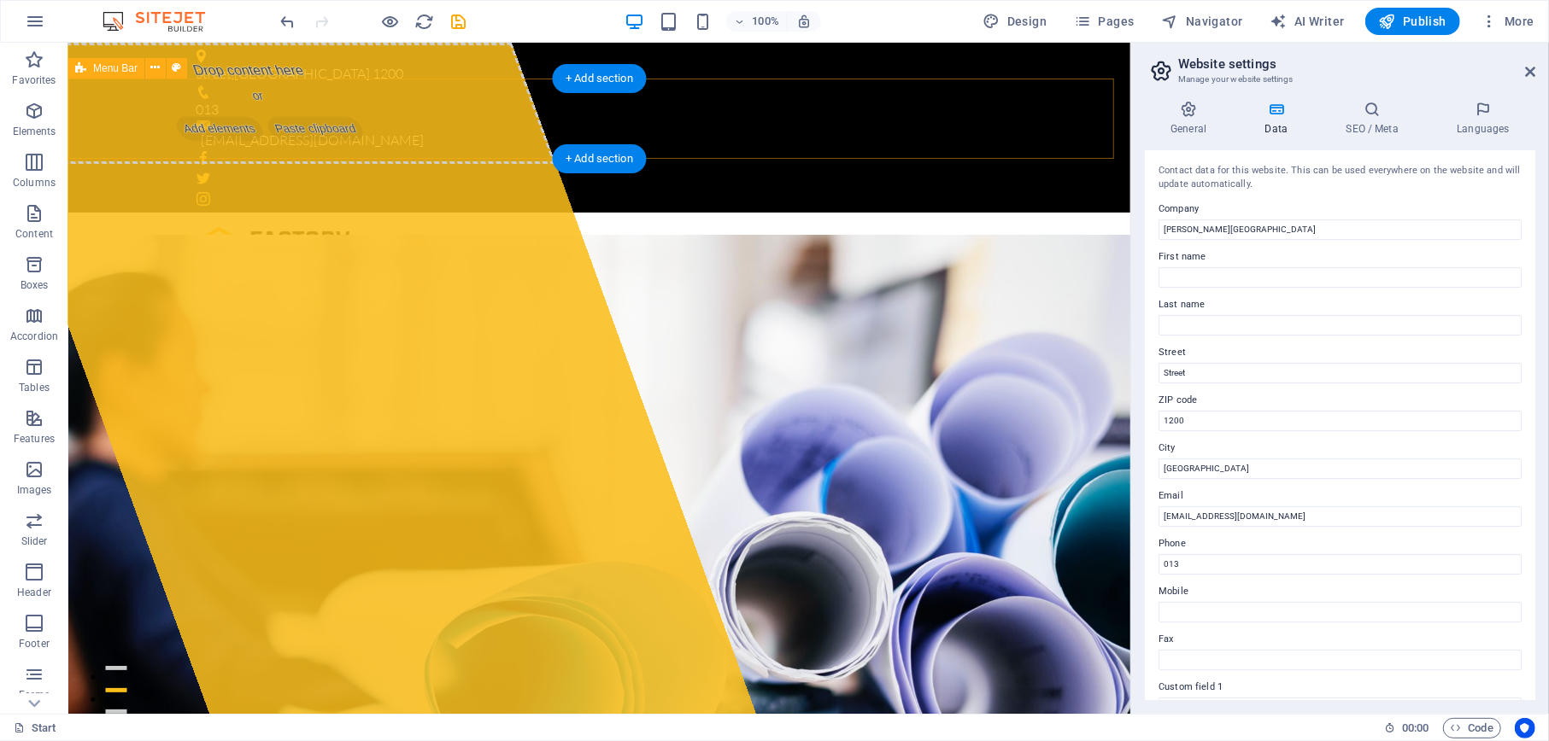
click at [848, 212] on div "Menu" at bounding box center [598, 252] width 1062 height 80
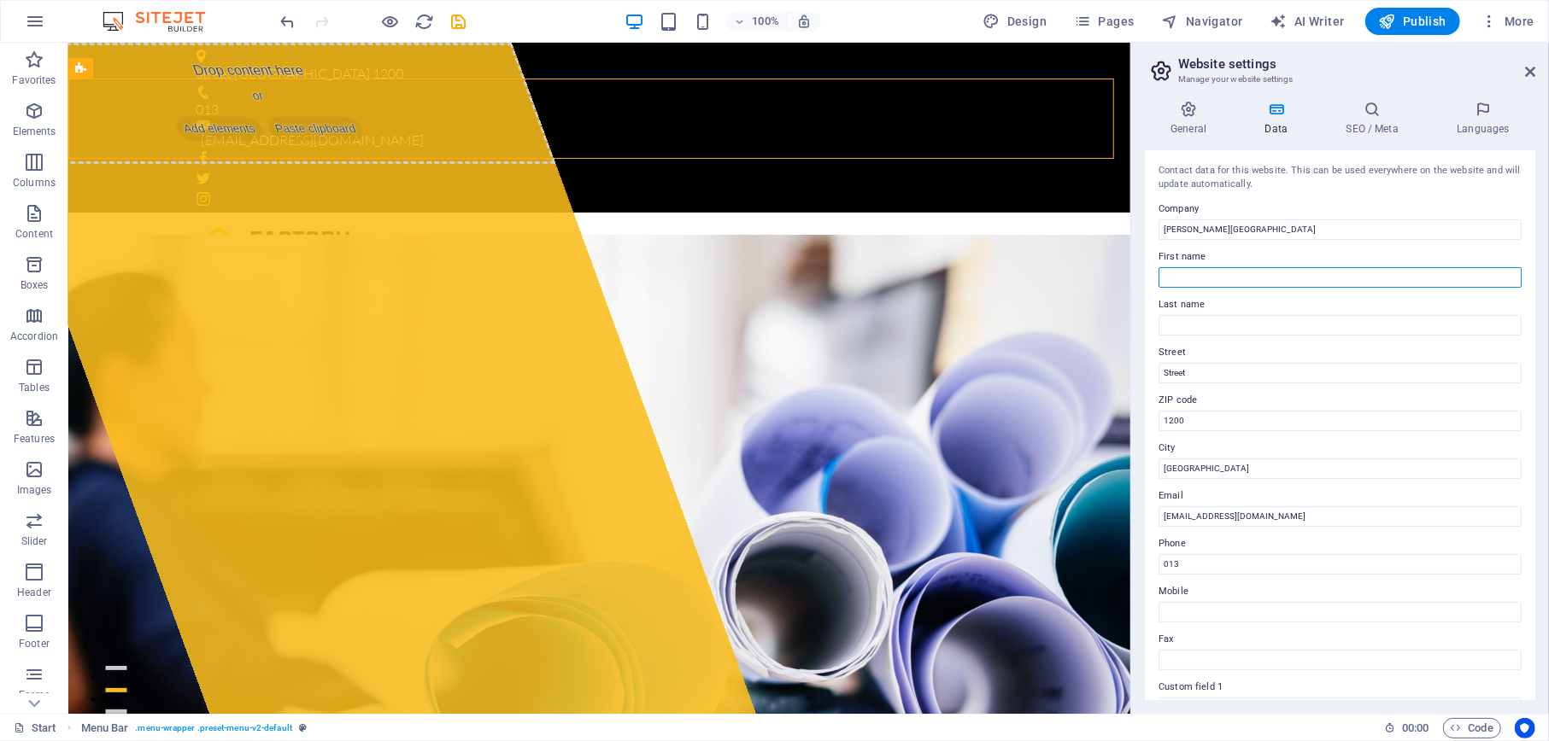
click at [1198, 284] on input "First name" at bounding box center [1339, 277] width 363 height 20
type input "Fundie"
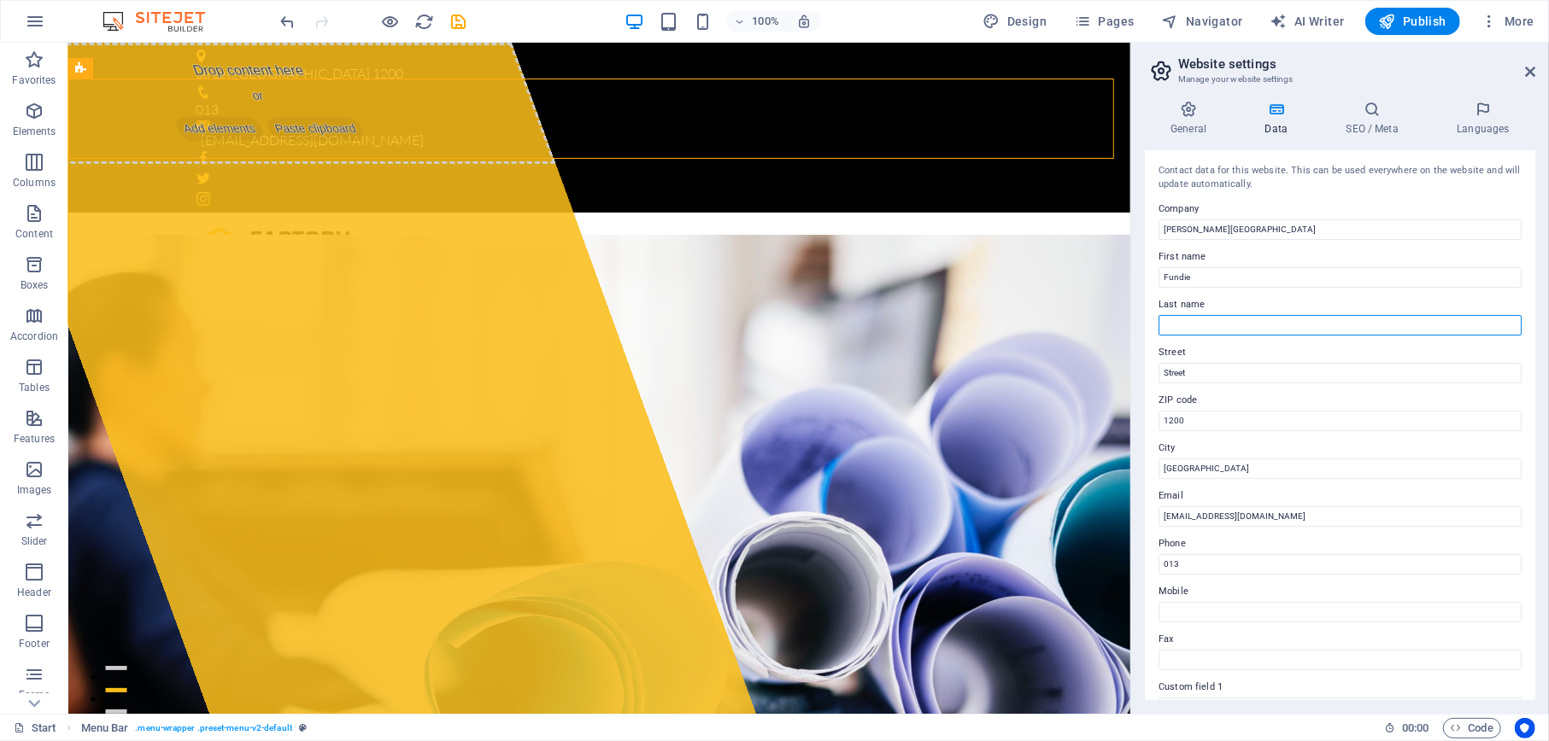
click at [1198, 316] on input "Last name" at bounding box center [1339, 325] width 363 height 20
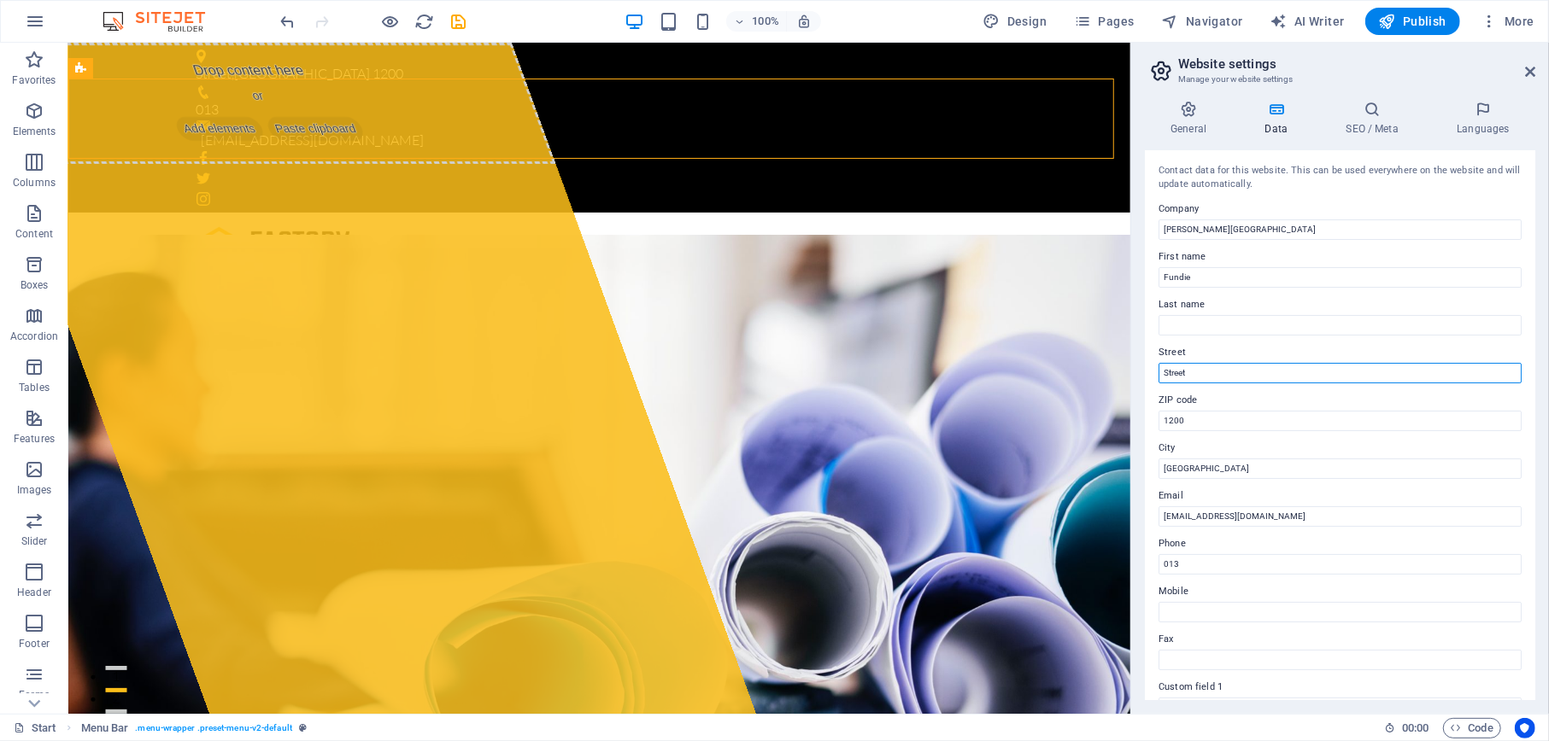
click at [1210, 374] on input "Street" at bounding box center [1339, 373] width 363 height 20
type input "S"
paste input "choemanskloof, , [GEOGRAPHIC_DATA], 1200"
type input "choemanskloof, , [GEOGRAPHIC_DATA], 1200"
click at [1203, 469] on input "[GEOGRAPHIC_DATA]" at bounding box center [1339, 469] width 363 height 20
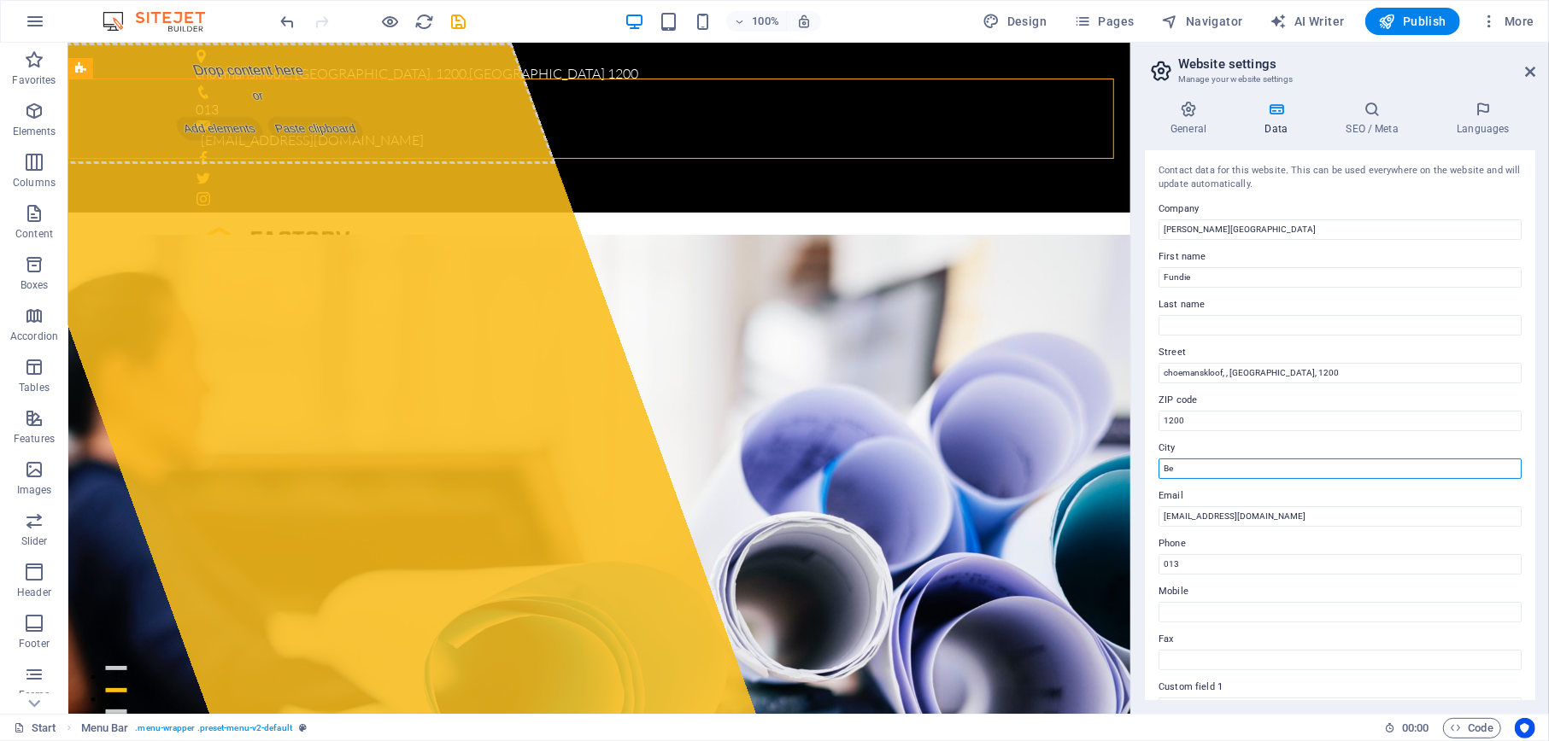
type input "B"
type input "Mbombela"
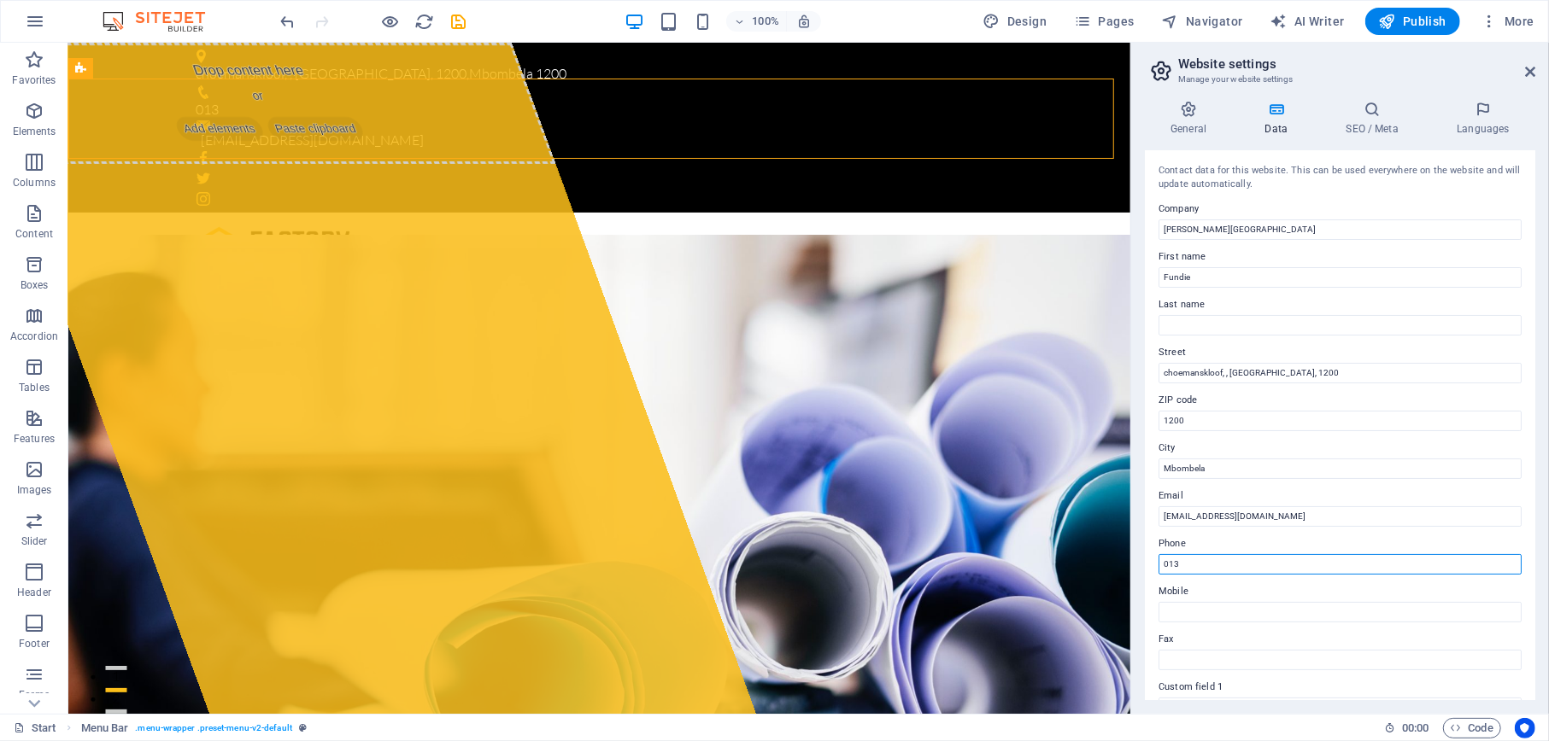
click at [1221, 565] on input "013" at bounding box center [1339, 564] width 363 height 20
type input "0"
paste input "810852878"
type input "[PHONE_NUMBER]"
click at [454, 18] on icon "save" at bounding box center [459, 22] width 20 height 20
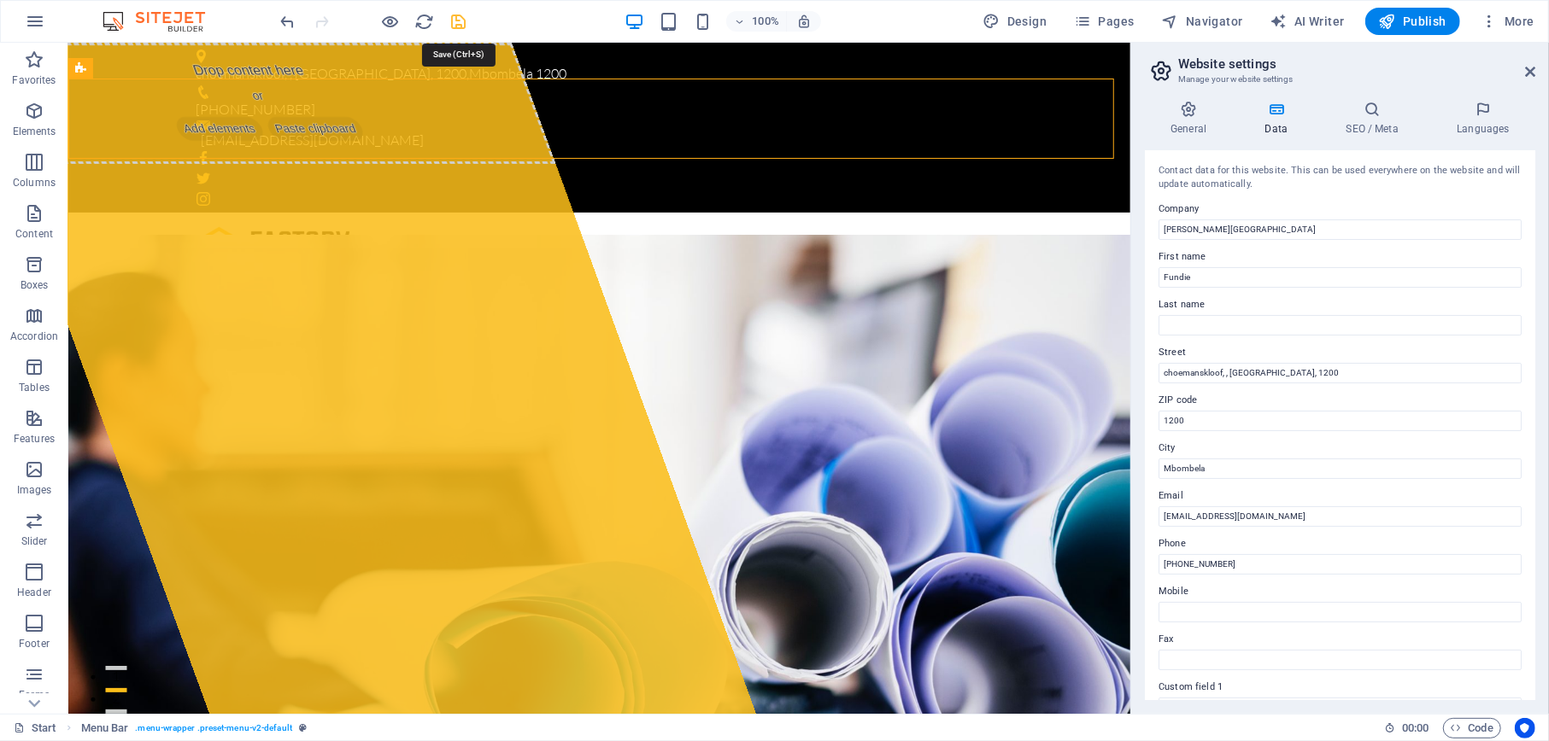
checkbox input "false"
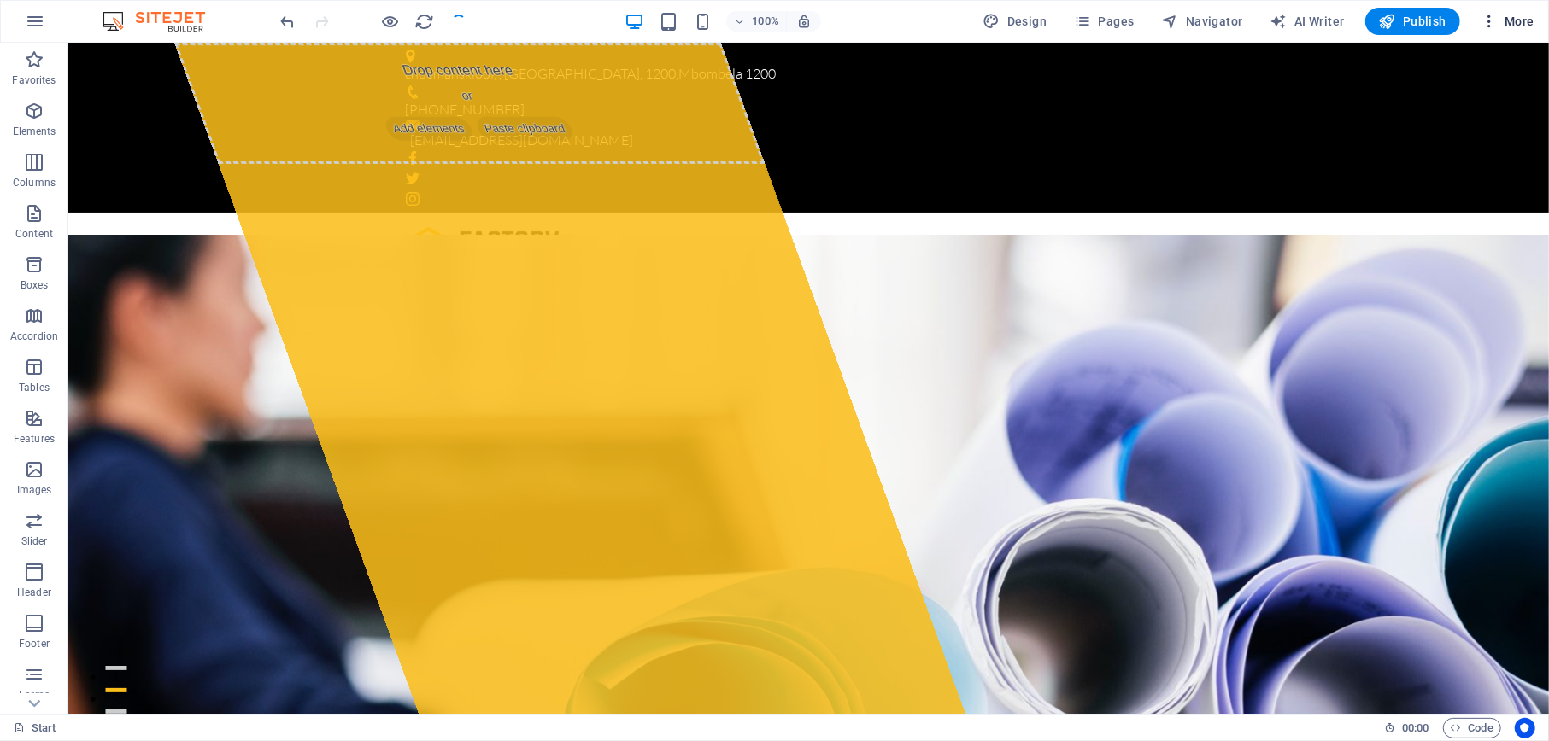
click at [1511, 19] on span "More" at bounding box center [1507, 21] width 54 height 17
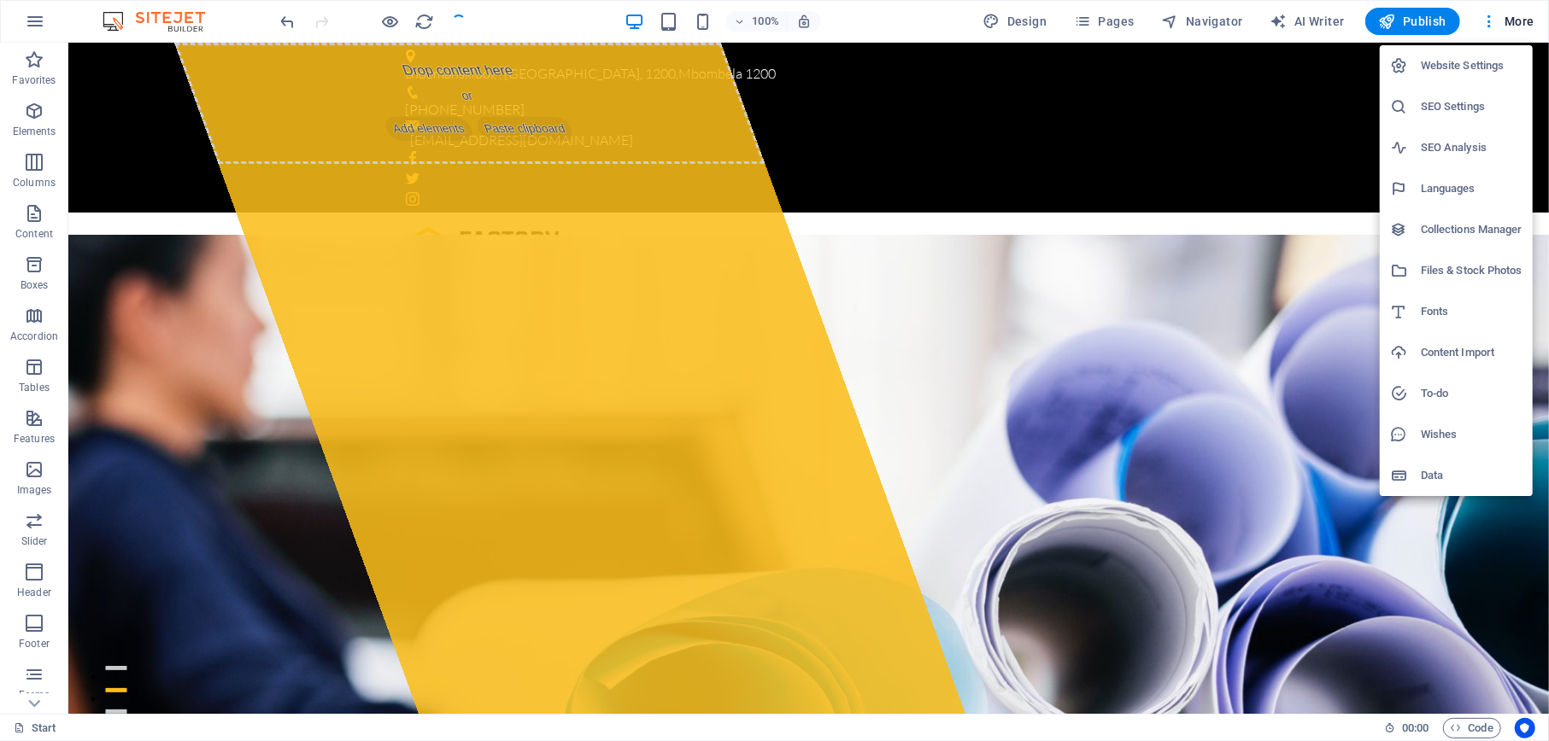
click at [1435, 472] on h6 "Data" at bounding box center [1471, 476] width 102 height 20
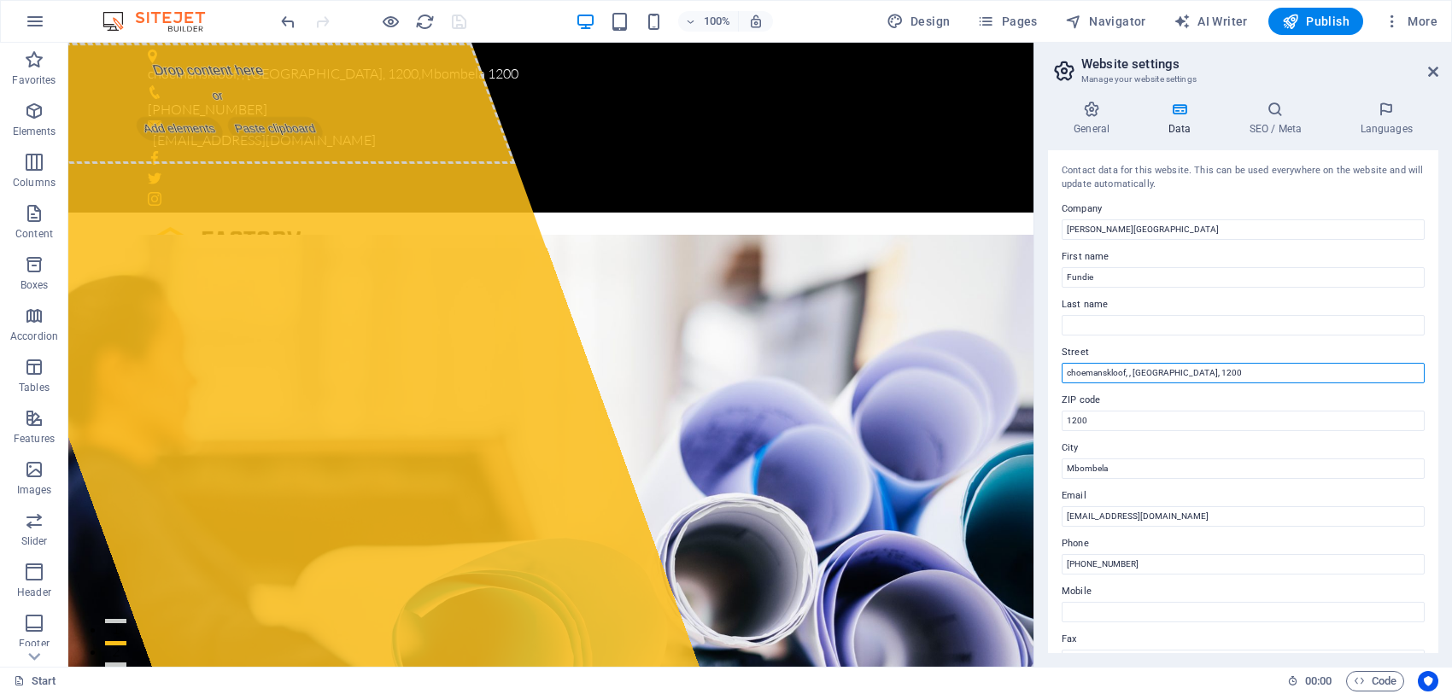
click at [1066, 370] on input "choemanskloof, , [GEOGRAPHIC_DATA], 1200" at bounding box center [1243, 373] width 363 height 20
type input "Schoemanskloof, , [GEOGRAPHIC_DATA], 1200"
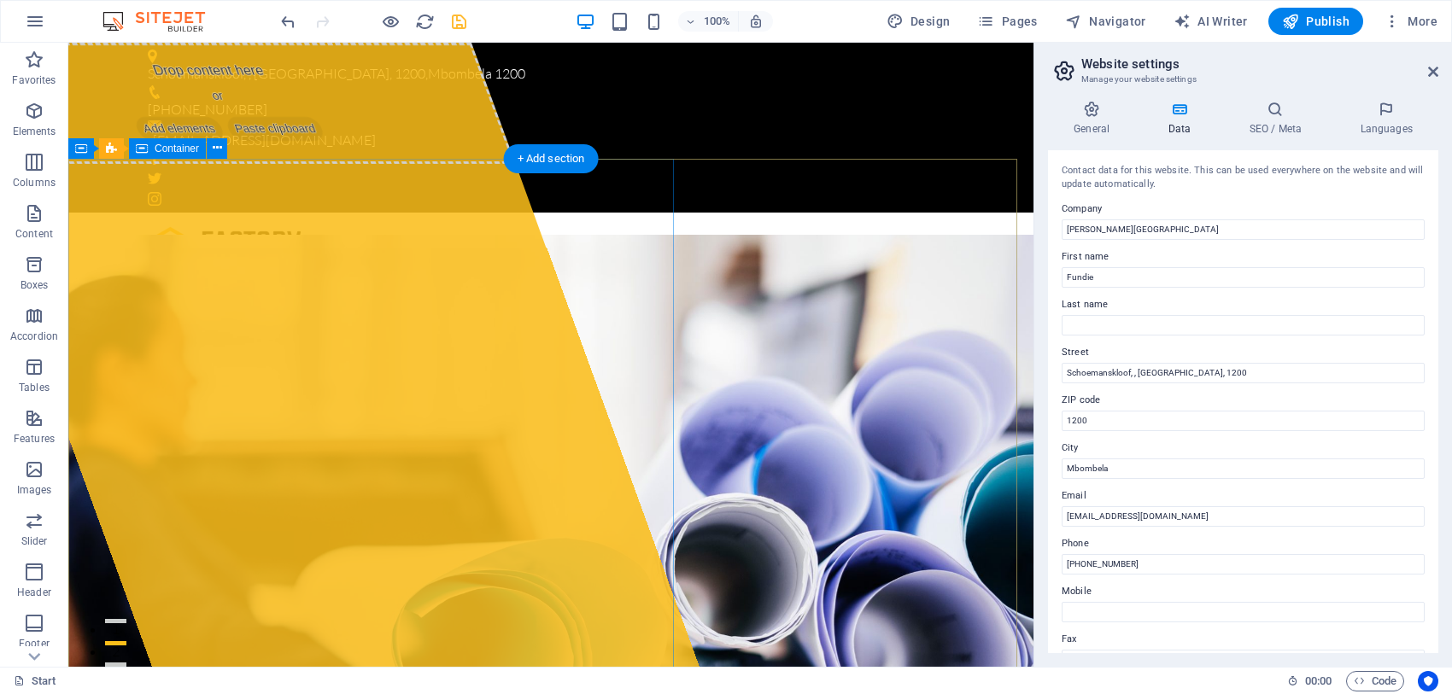
click at [108, 164] on div "Drop content here or Add elements Paste clipboard" at bounding box center [220, 103] width 591 height 121
click at [274, 141] on span "Paste clipboard" at bounding box center [275, 129] width 102 height 24
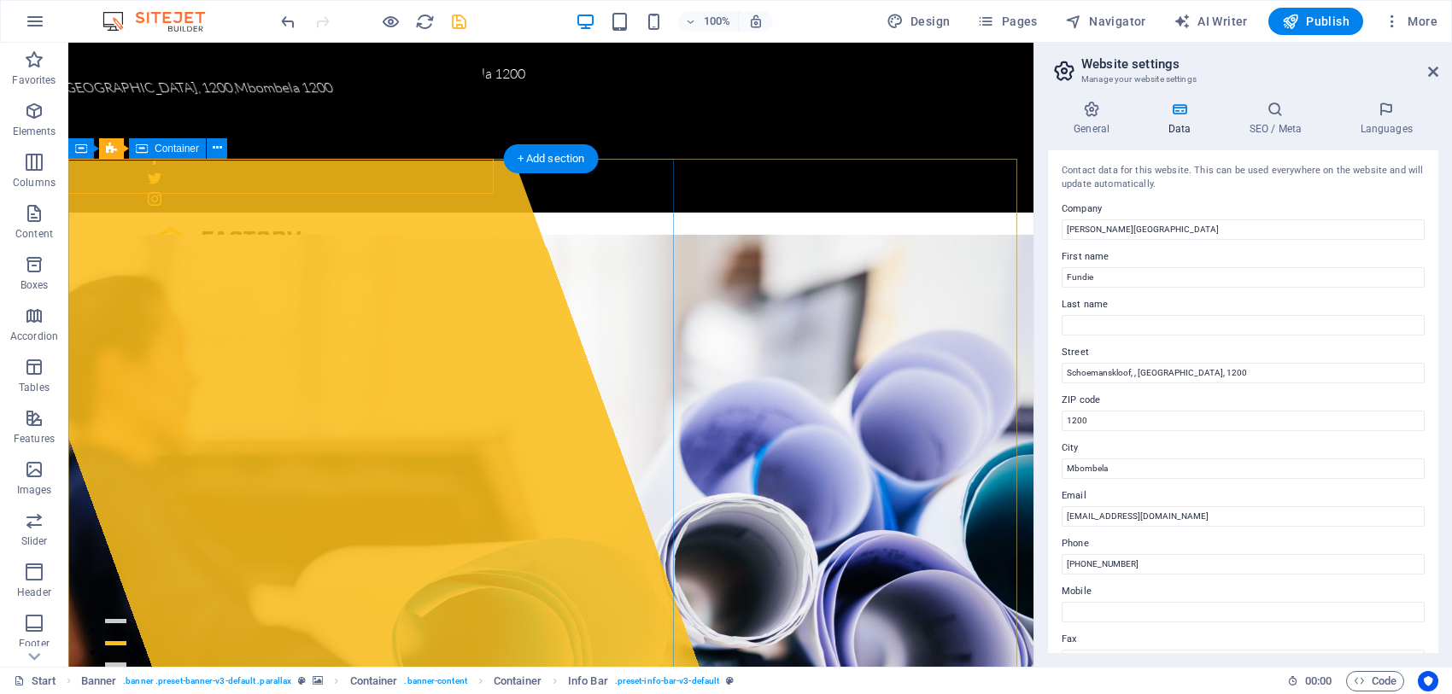
click at [274, 242] on div "Schoemanskloof, , [GEOGRAPHIC_DATA], 1200 , Mbombela 1200" at bounding box center [312, 355] width 774 height 624
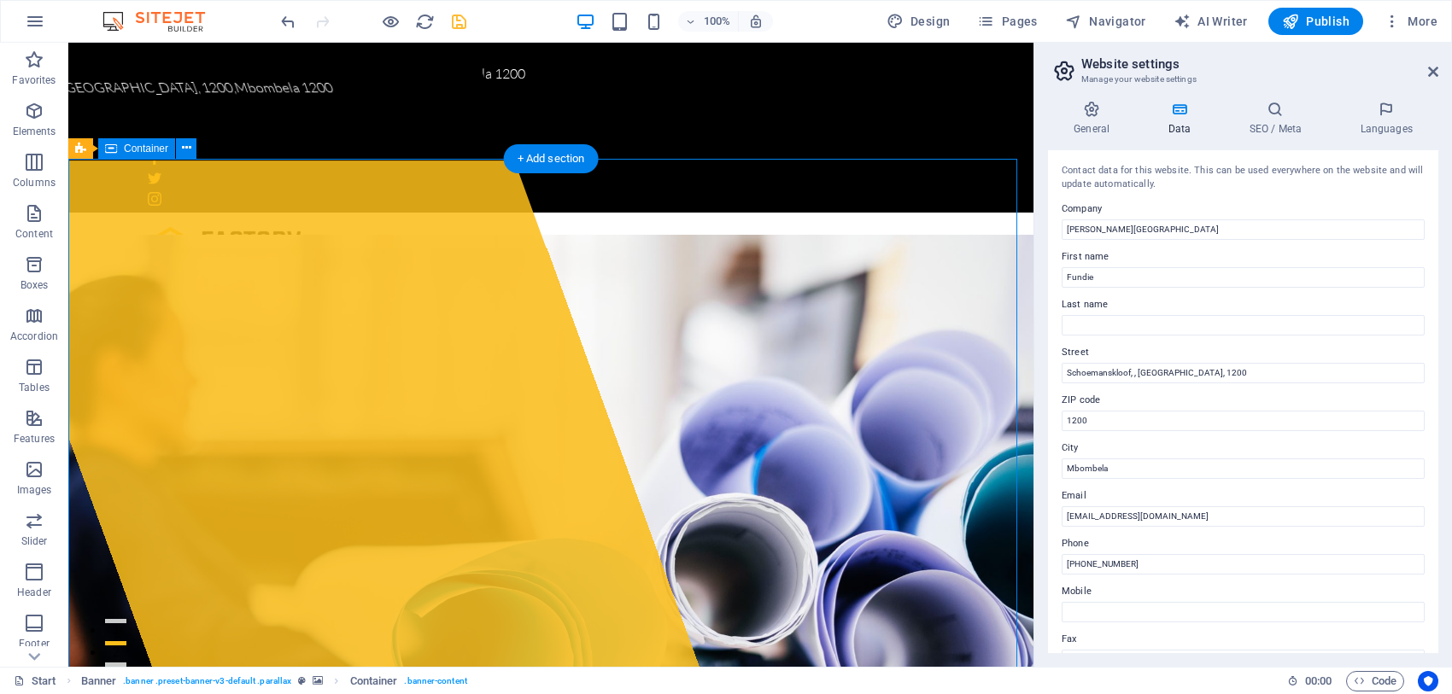
drag, startPoint x: 146, startPoint y: 356, endPoint x: 564, endPoint y: 350, distance: 417.7
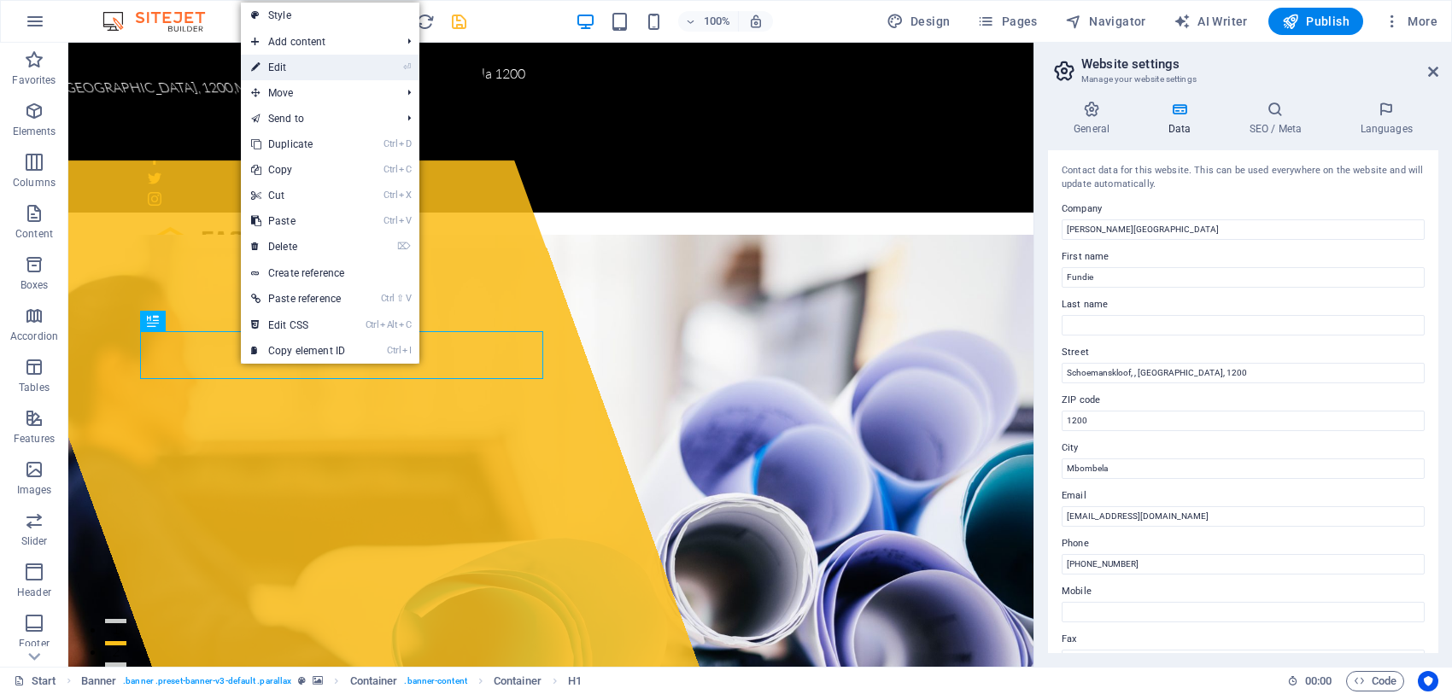
click at [289, 69] on link "⏎ Edit" at bounding box center [298, 68] width 114 height 26
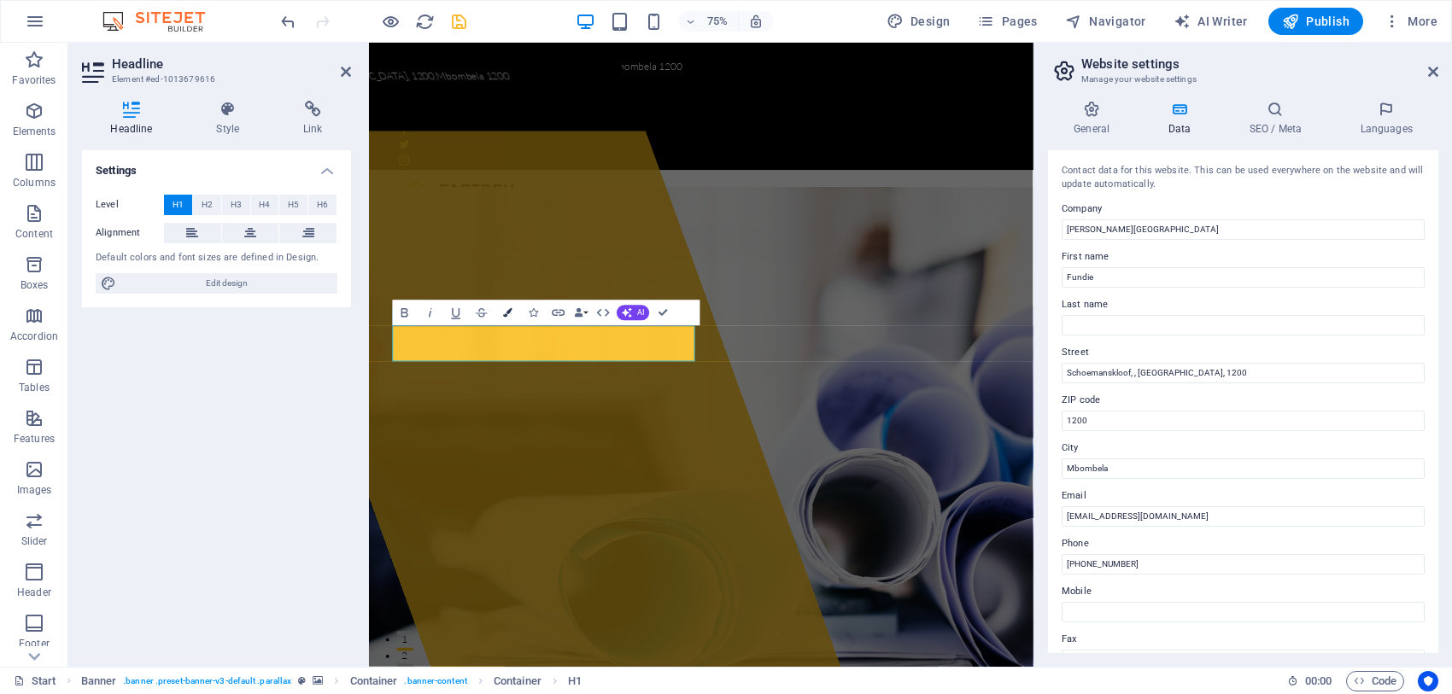
click at [509, 312] on icon "button" at bounding box center [507, 312] width 9 height 9
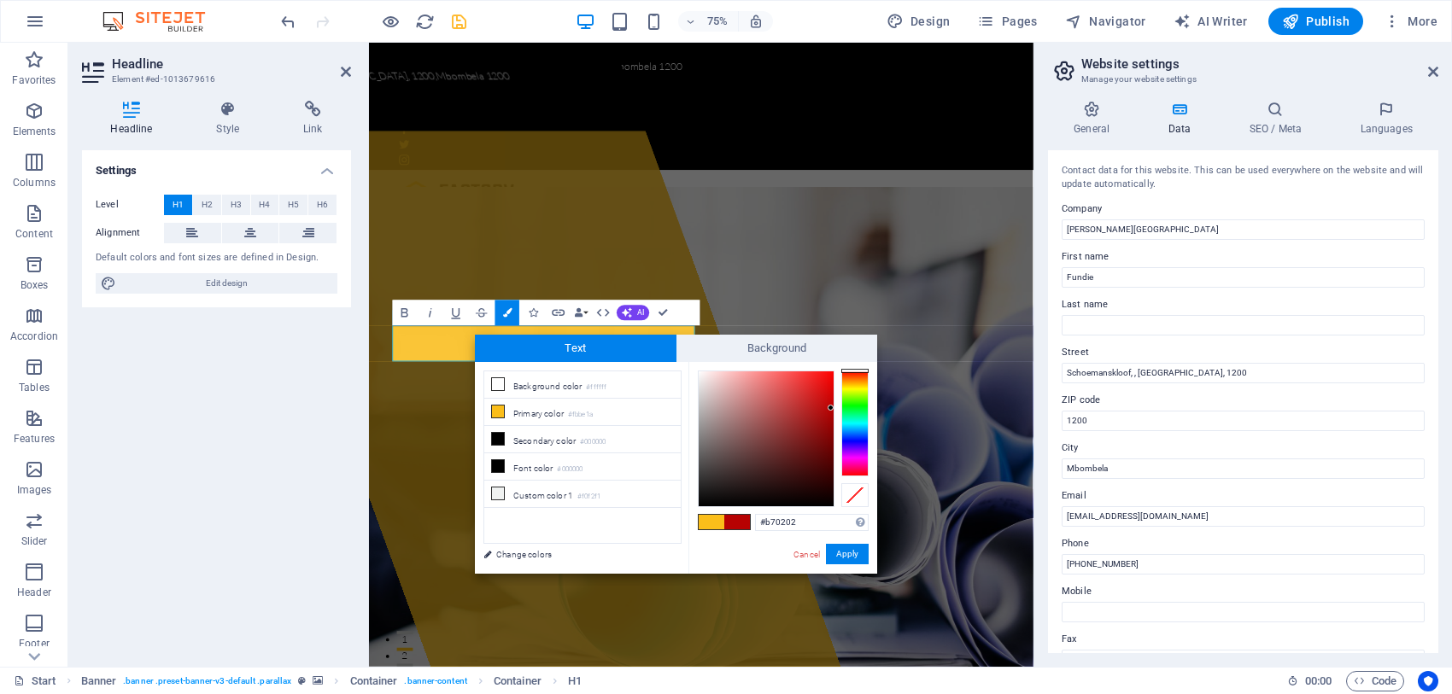
click at [831, 408] on div at bounding box center [766, 439] width 135 height 135
type input "#981717"
click at [812, 425] on div at bounding box center [766, 439] width 135 height 135
click at [852, 557] on button "Apply" at bounding box center [847, 554] width 43 height 20
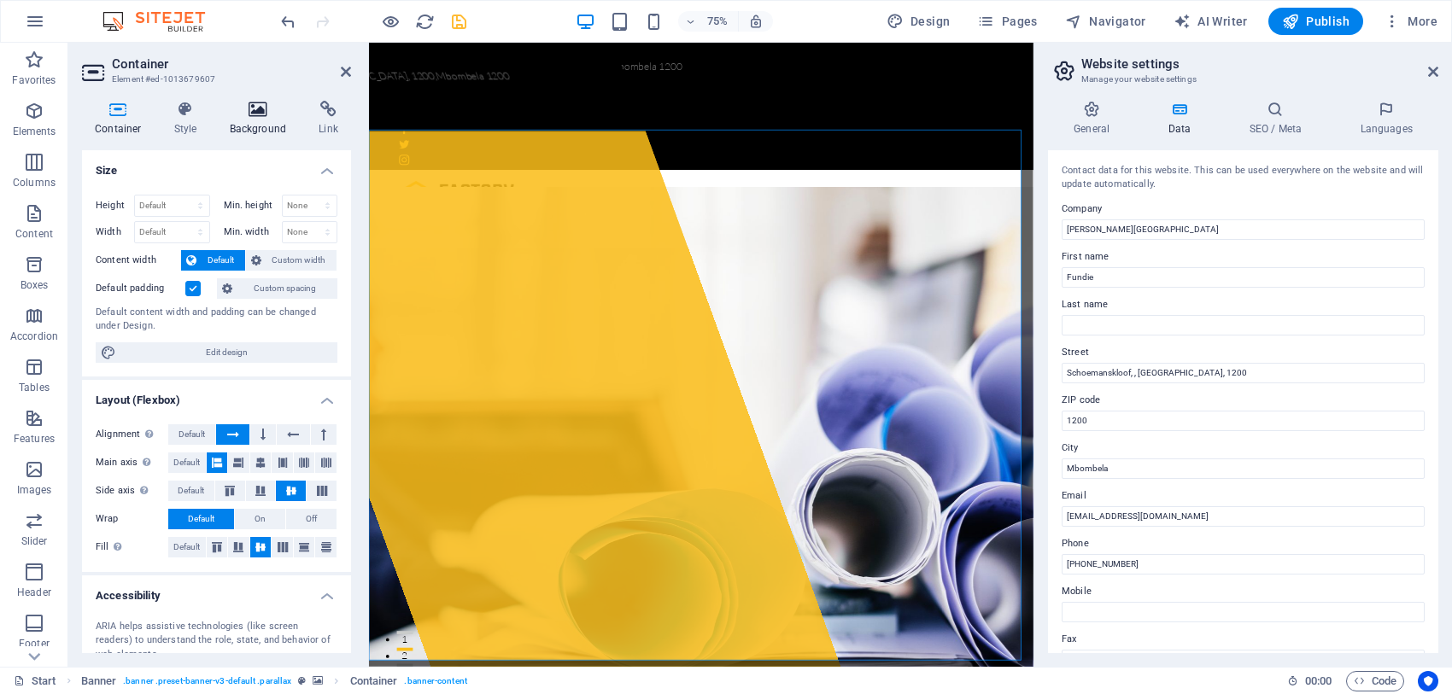
click at [266, 115] on icon at bounding box center [258, 109] width 83 height 17
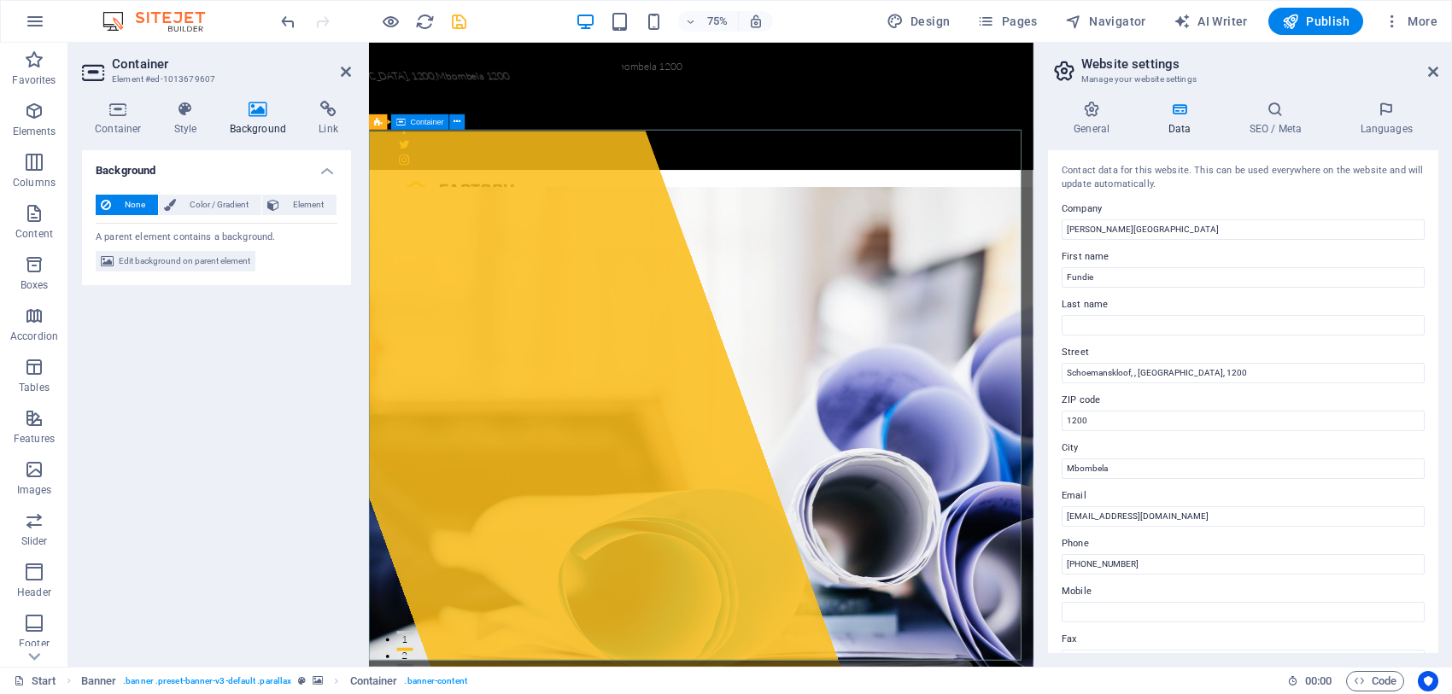
click at [1159, 213] on div "Menu" at bounding box center [812, 253] width 886 height 80
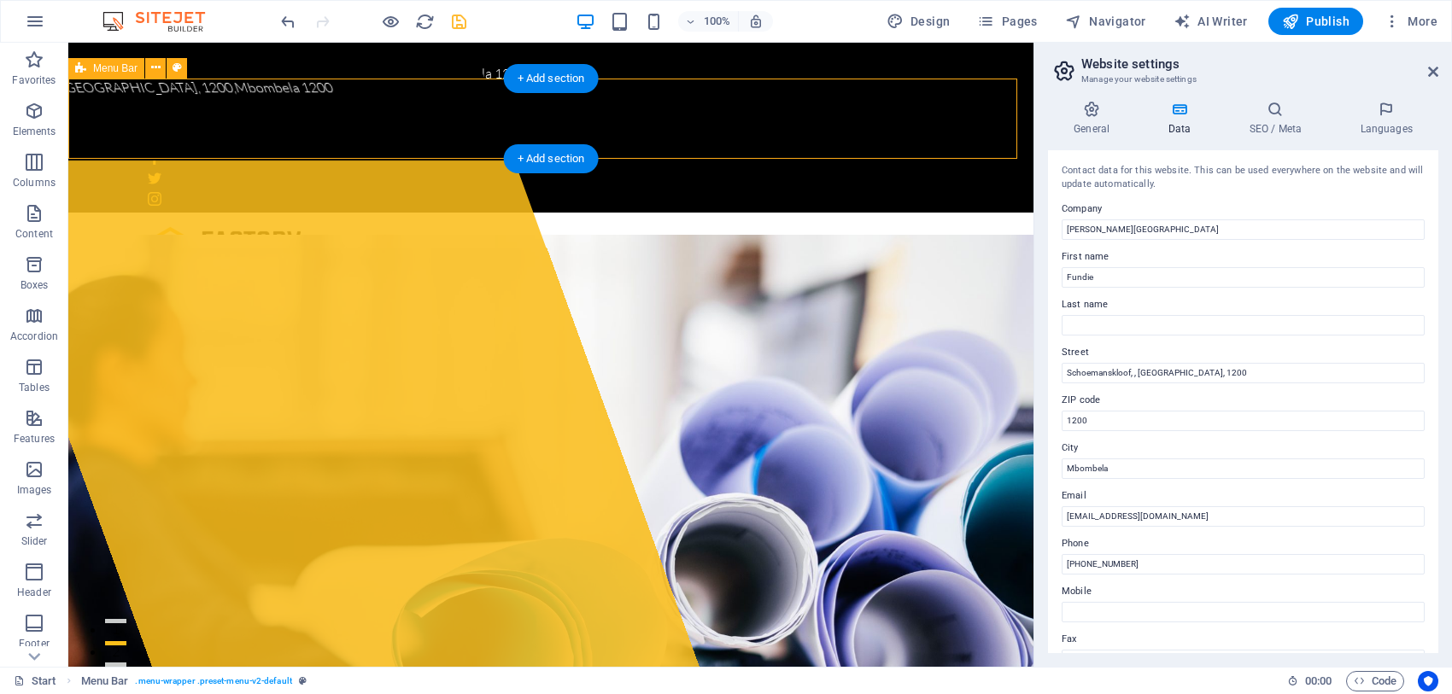
click at [933, 213] on div "Menu" at bounding box center [550, 253] width 965 height 80
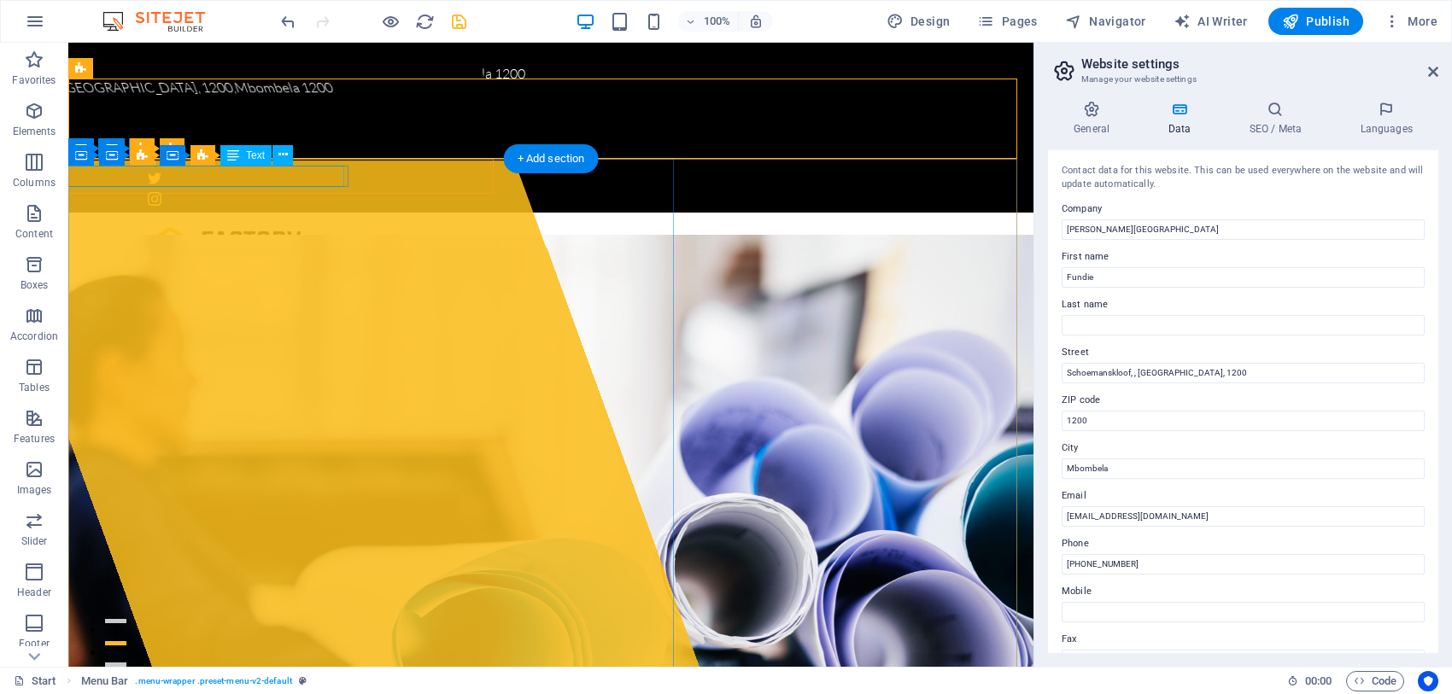
click at [249, 99] on div "Schoemanskloof, , [GEOGRAPHIC_DATA], 1200 , Mbombela 1200" at bounding box center [205, 88] width 509 height 22
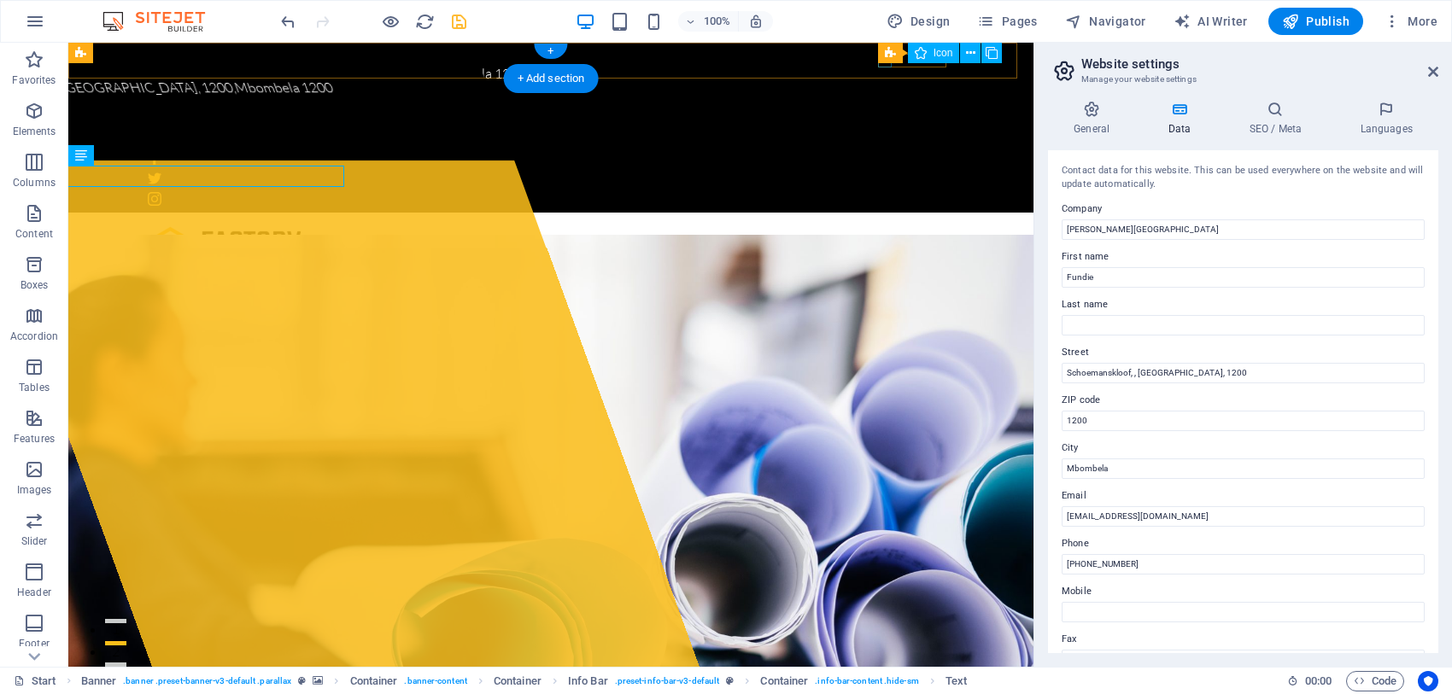
click at [882, 151] on figure at bounding box center [551, 158] width 806 height 14
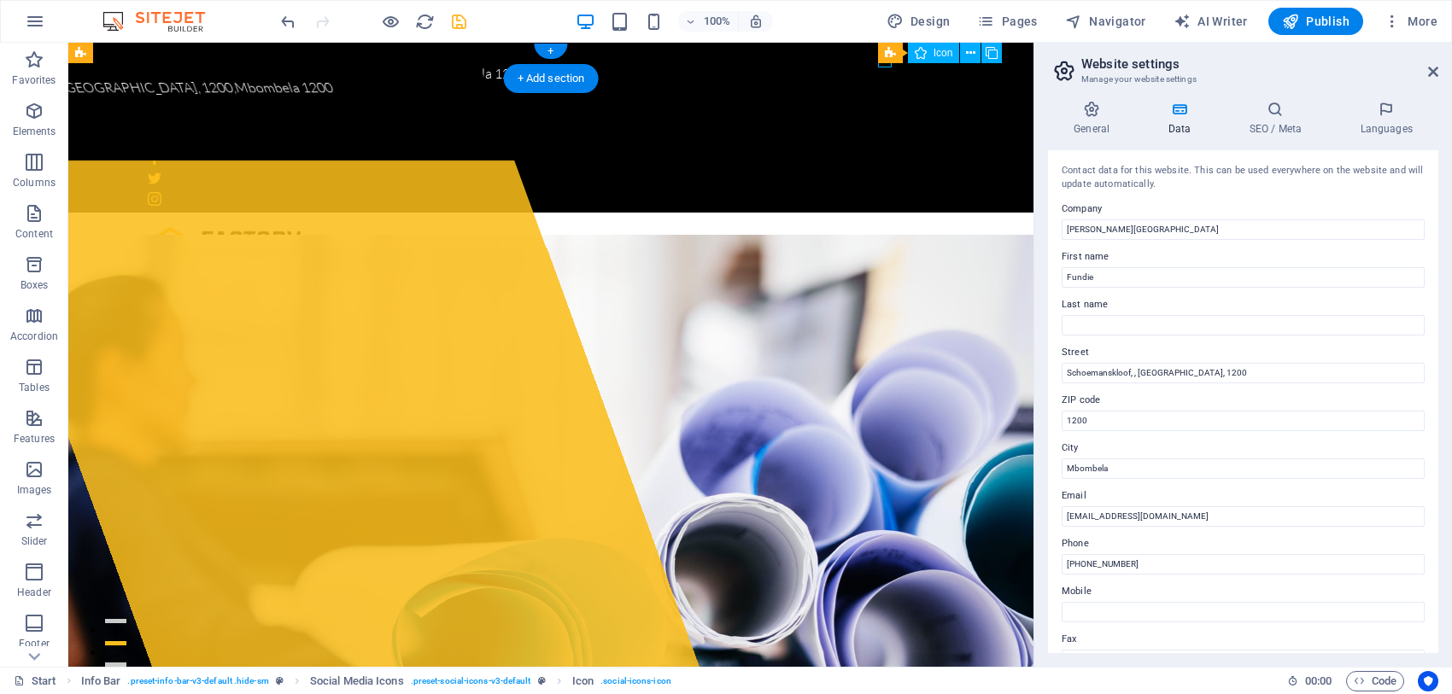
click at [882, 151] on figure at bounding box center [551, 158] width 806 height 14
select select "xMidYMid"
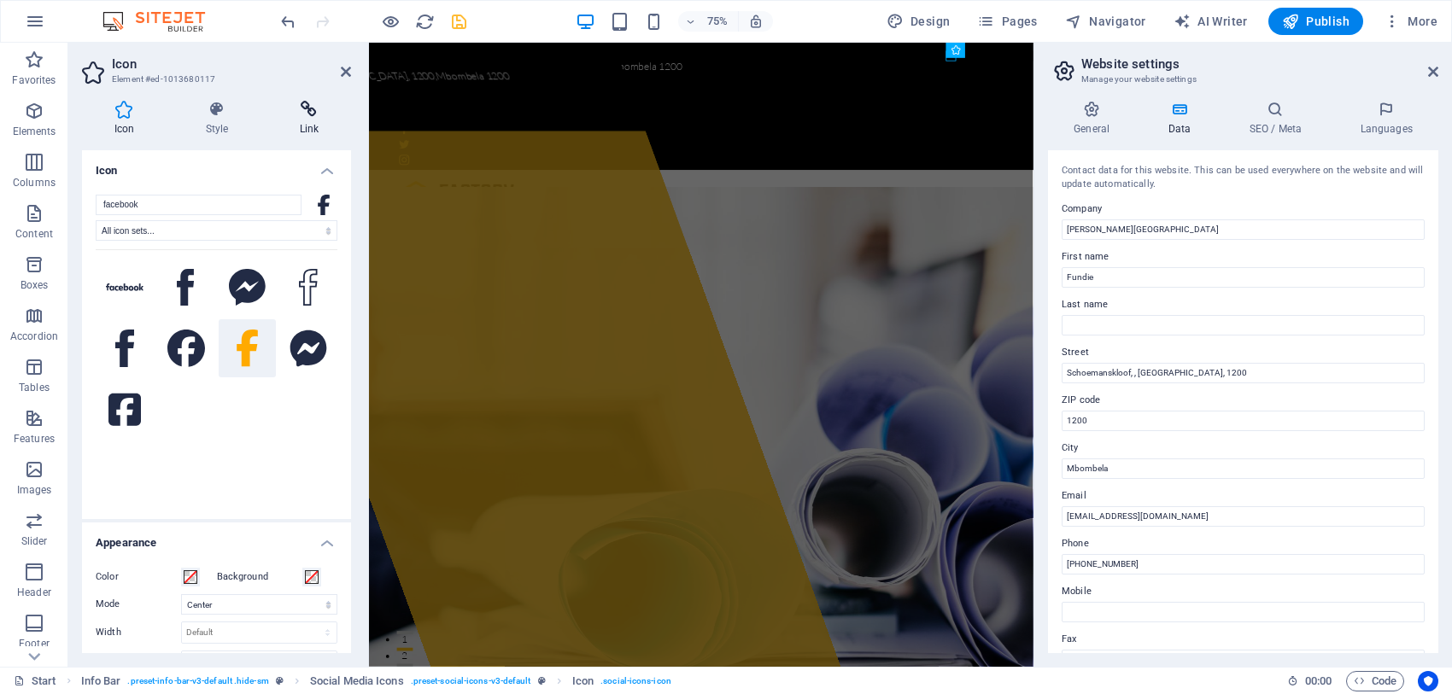
click at [305, 120] on h4 "Link" at bounding box center [309, 119] width 84 height 36
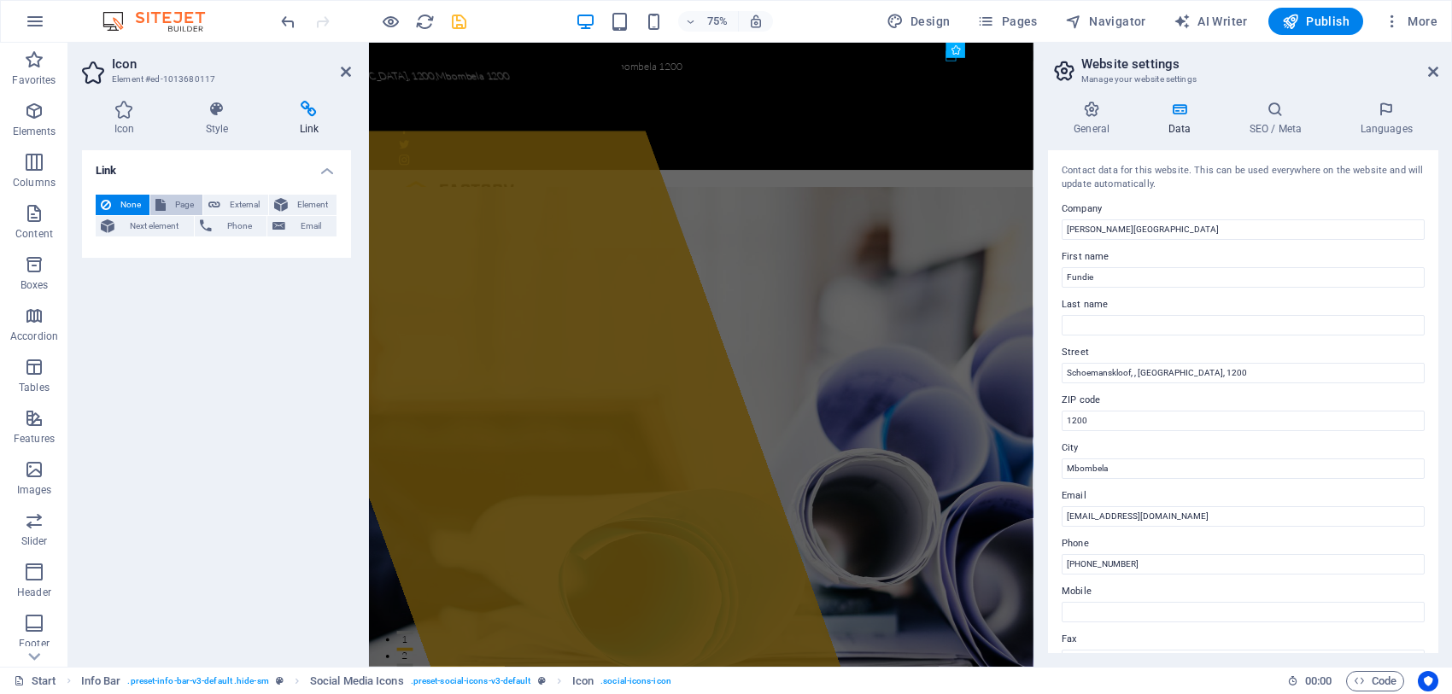
click at [181, 202] on span "Page" at bounding box center [184, 205] width 26 height 20
select select
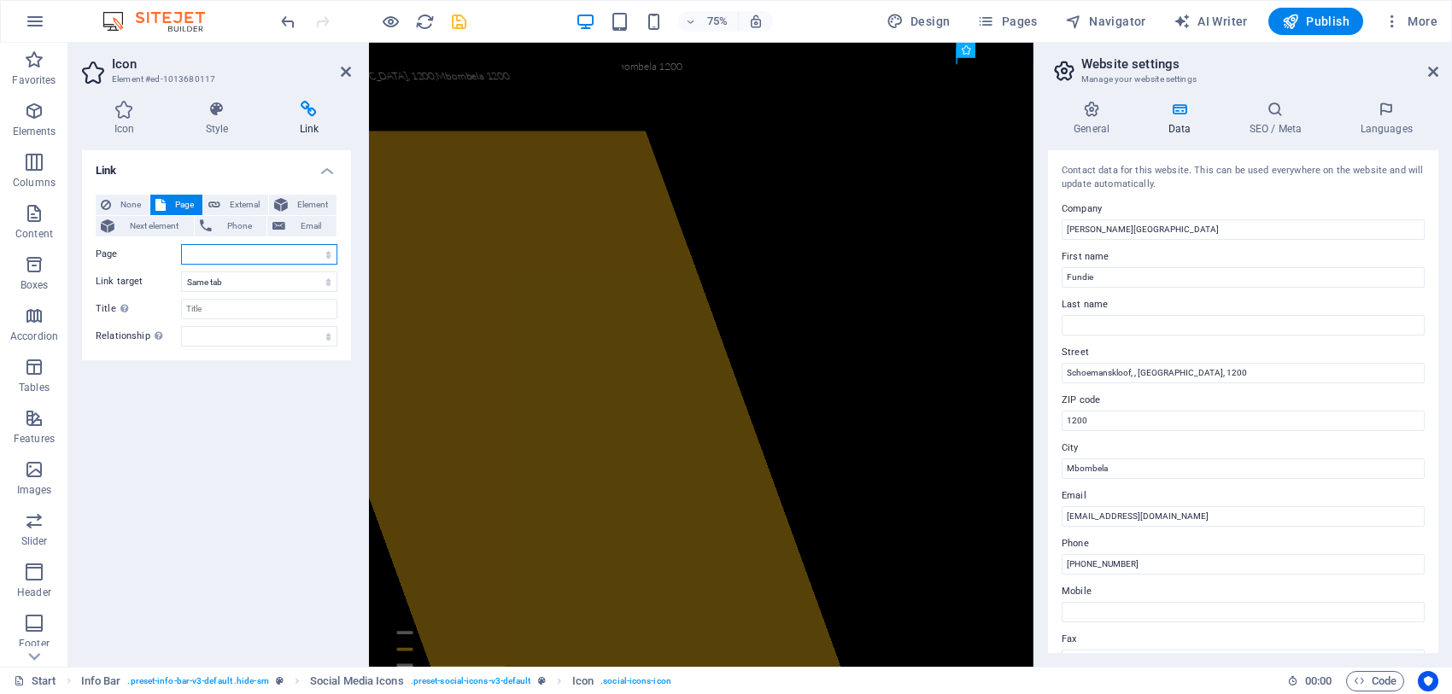
click at [197, 253] on select "Start Subpage Legal notice Privacy" at bounding box center [259, 254] width 156 height 20
